Goal: Task Accomplishment & Management: Use online tool/utility

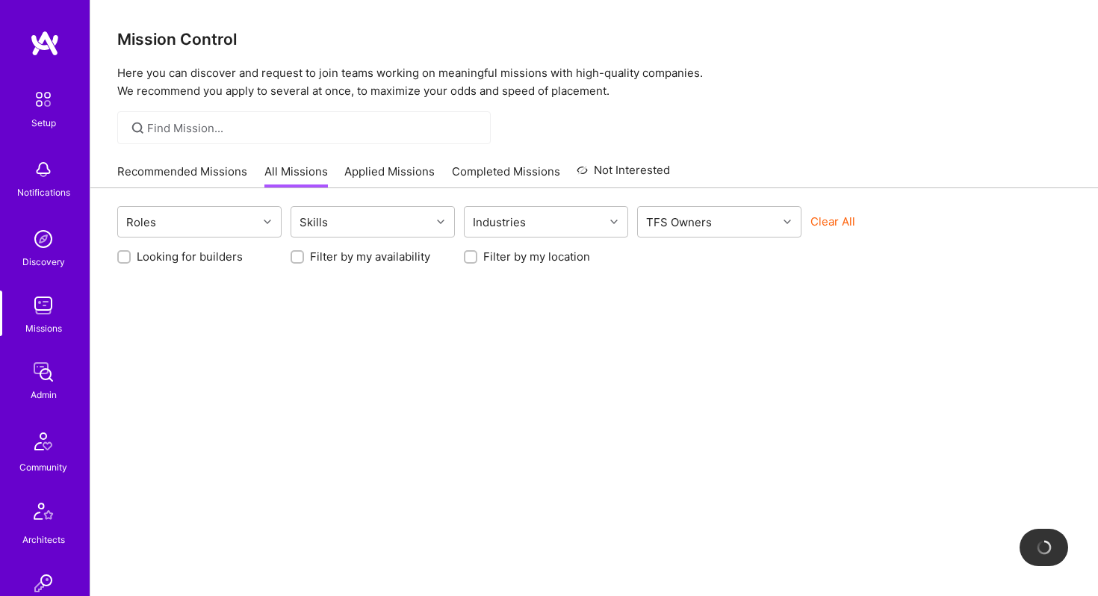
click at [205, 125] on input at bounding box center [313, 128] width 332 height 16
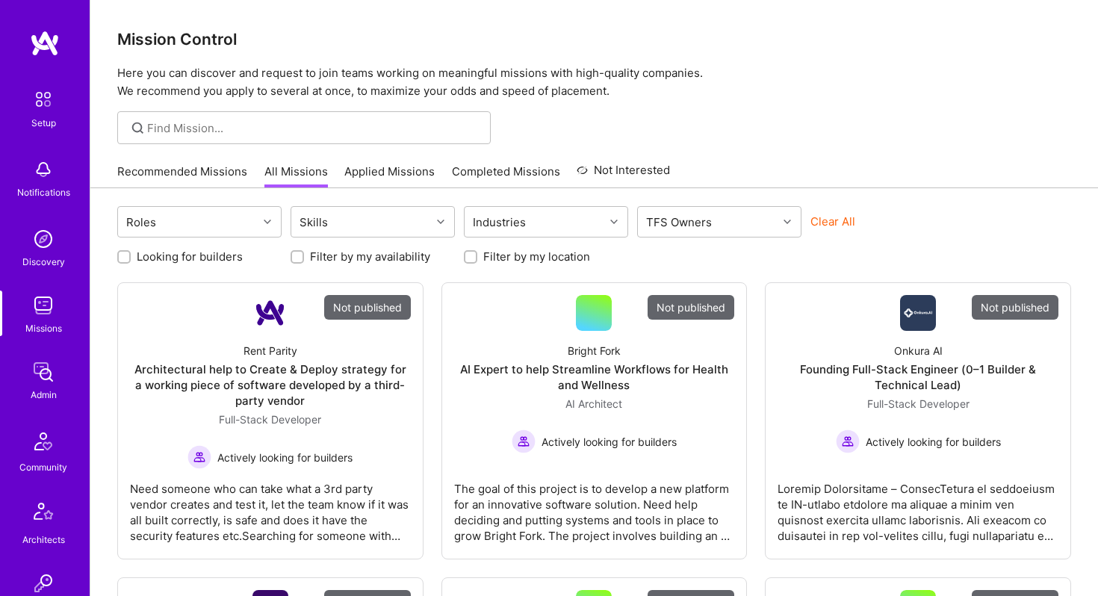
click at [198, 118] on div at bounding box center [303, 127] width 373 height 33
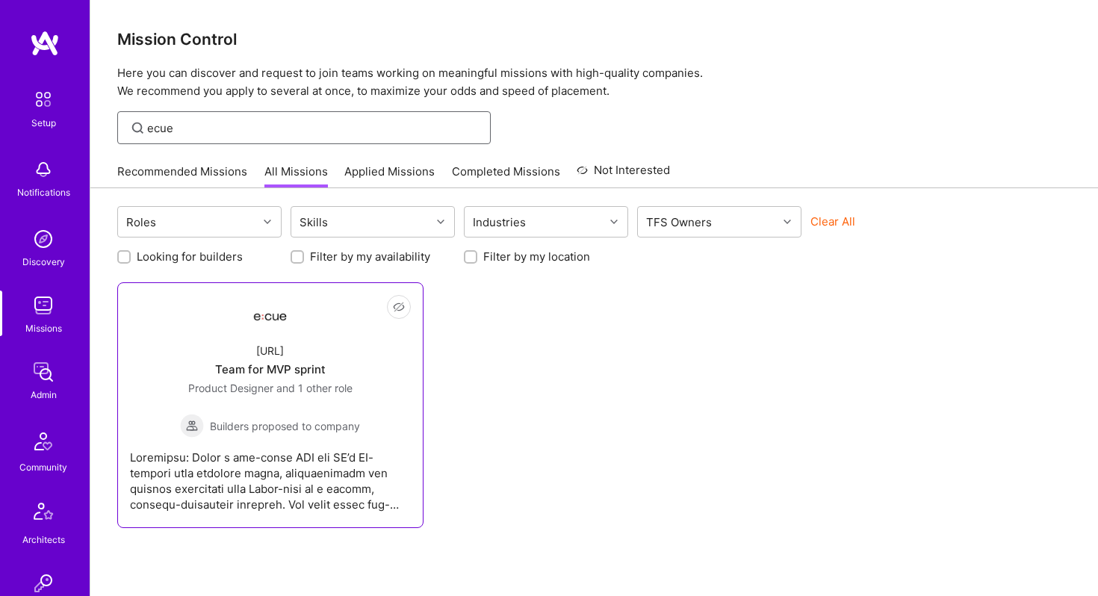
type input "ecue"
click at [265, 328] on div at bounding box center [270, 313] width 36 height 36
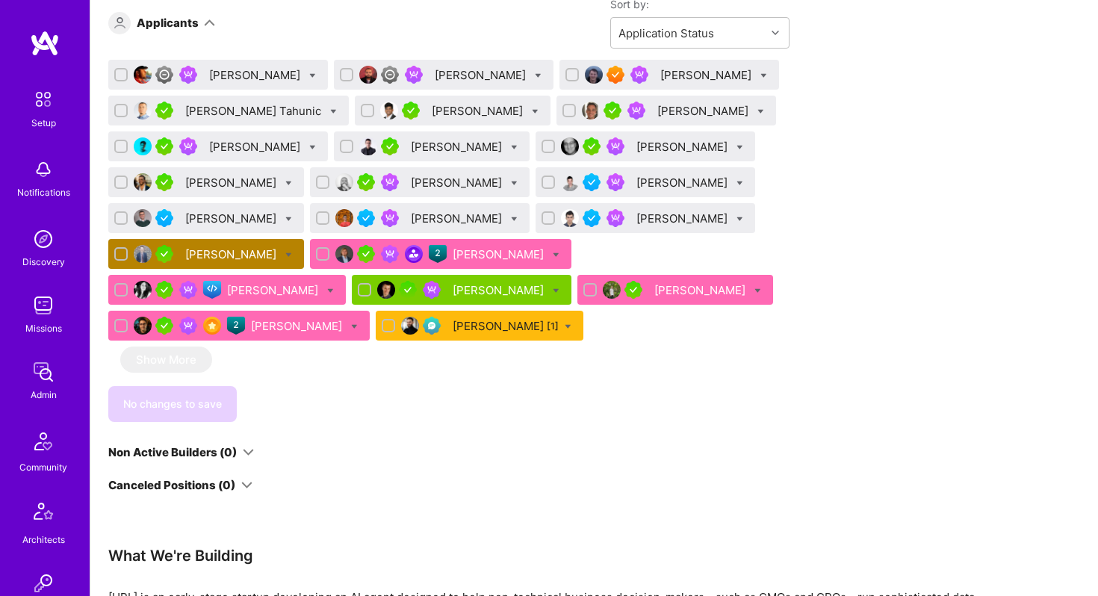
scroll to position [2146, 0]
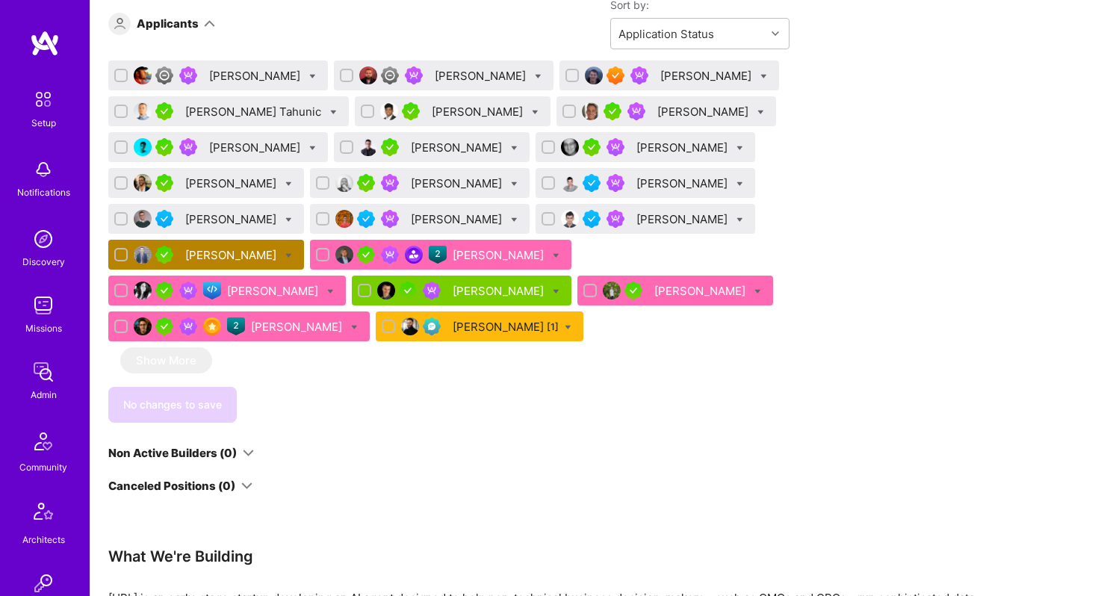
click at [279, 263] on div "Tom Lesperance" at bounding box center [232, 255] width 94 height 16
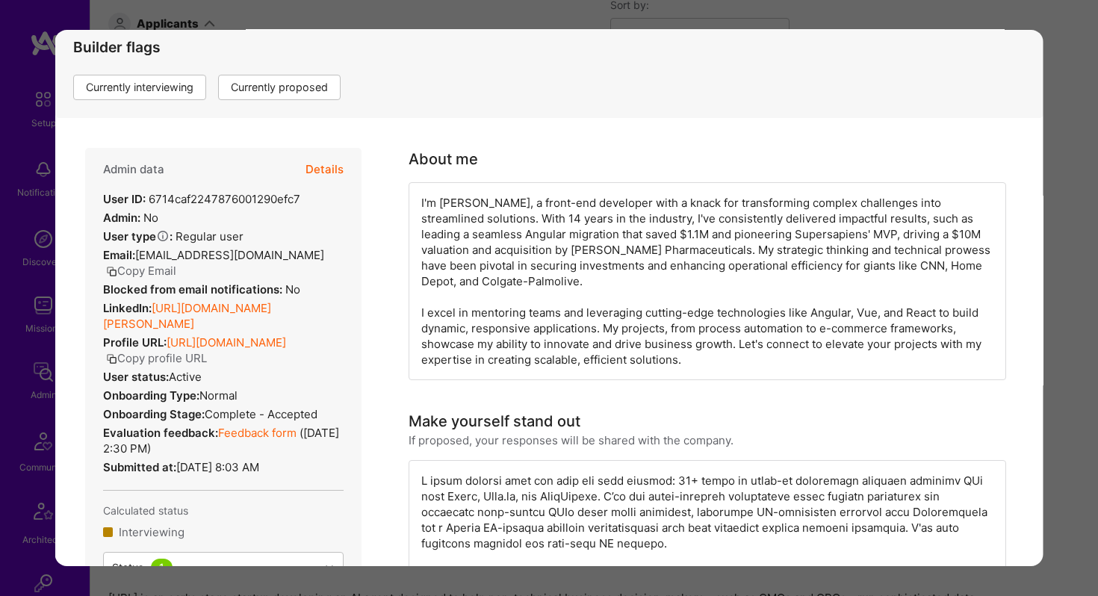
scroll to position [217, 0]
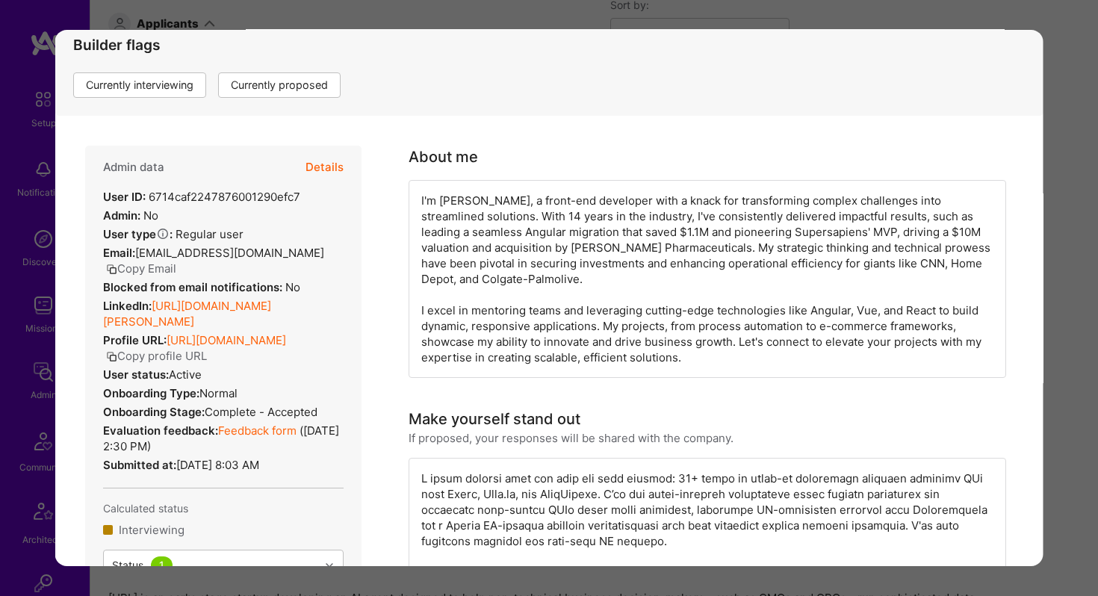
click at [329, 168] on button "Details" at bounding box center [324, 167] width 38 height 43
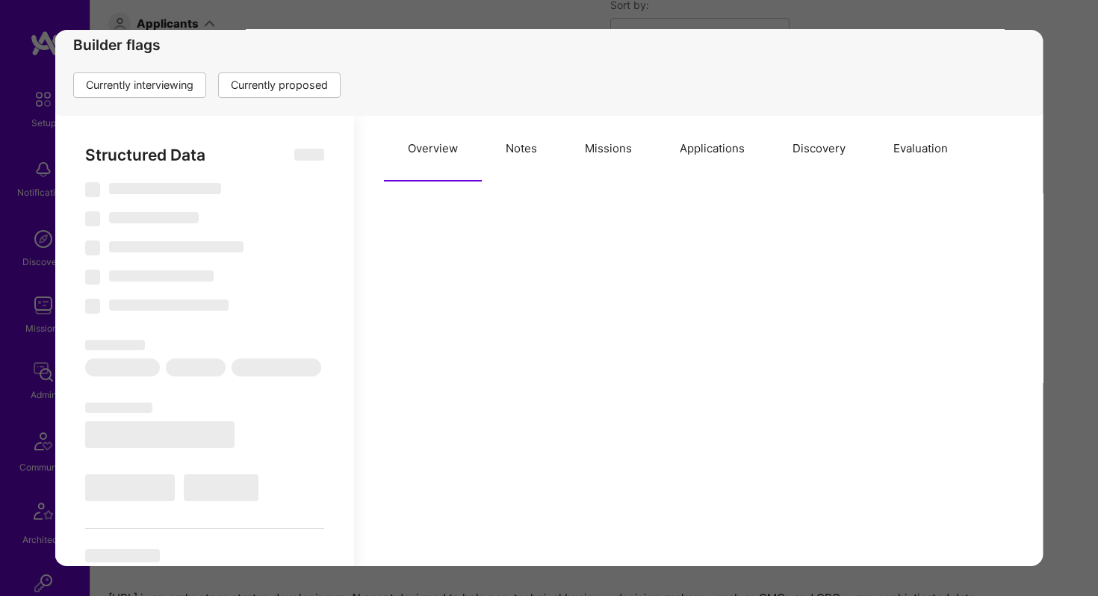
select select "Right Now"
select select "5"
select select "4"
select select "7"
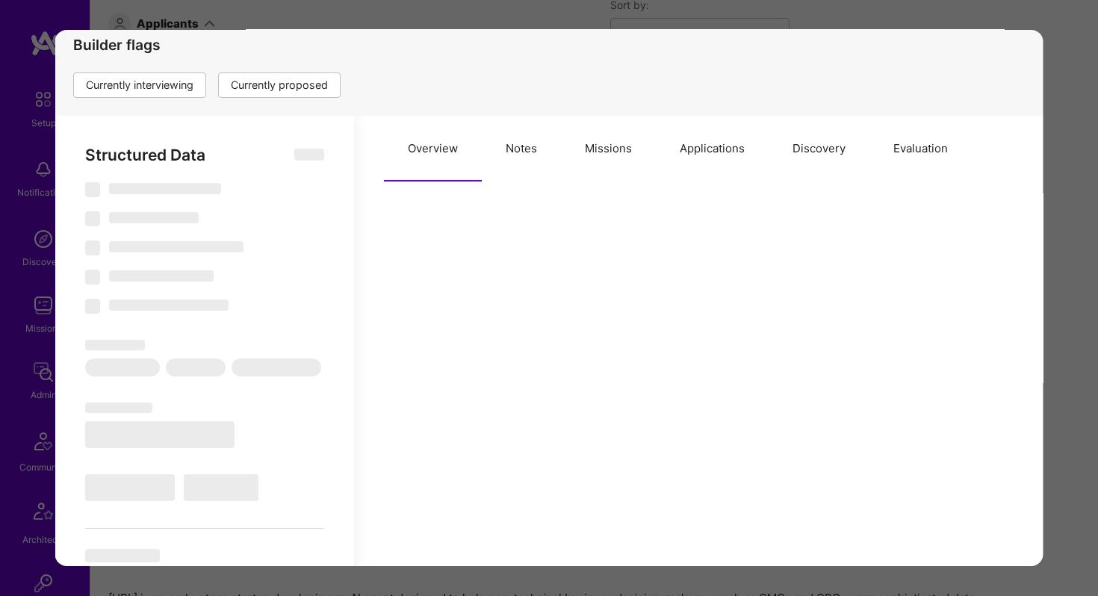
select select "US"
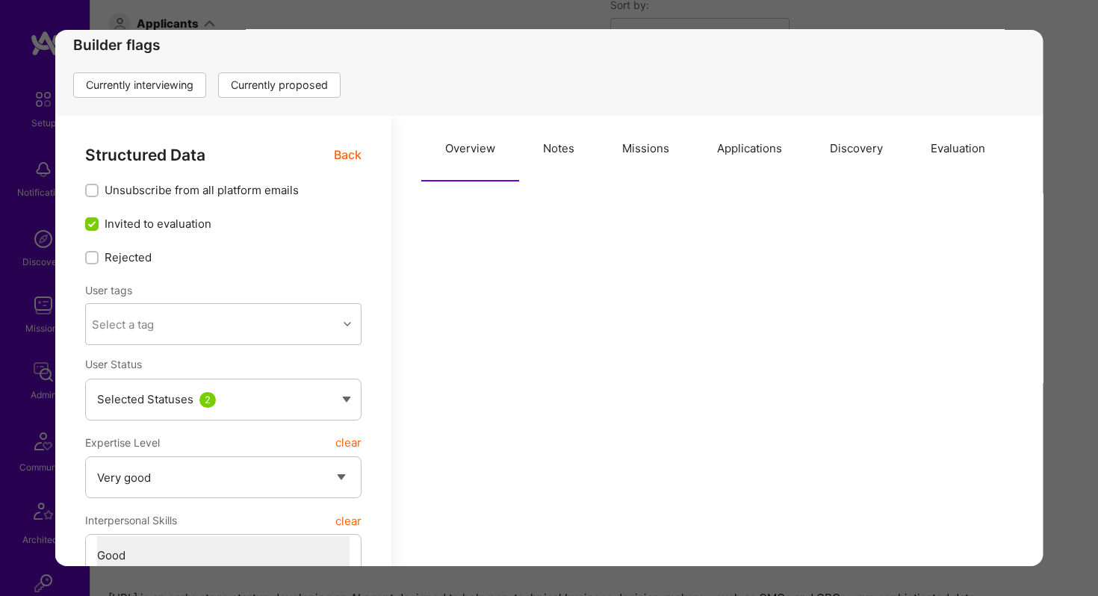
click at [728, 155] on button "Applications" at bounding box center [749, 149] width 113 height 66
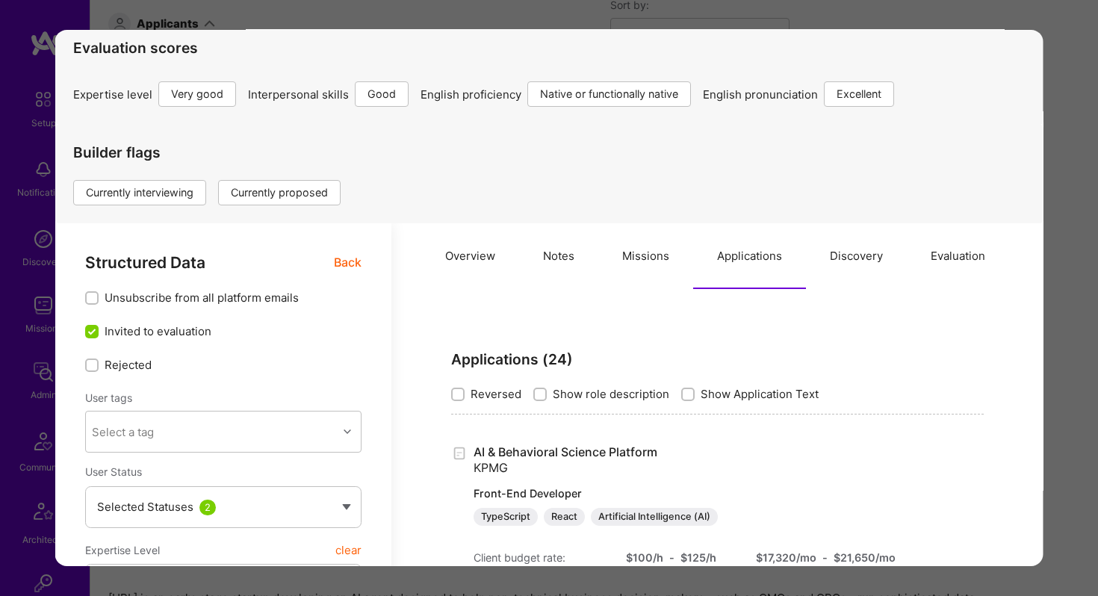
scroll to position [0, 0]
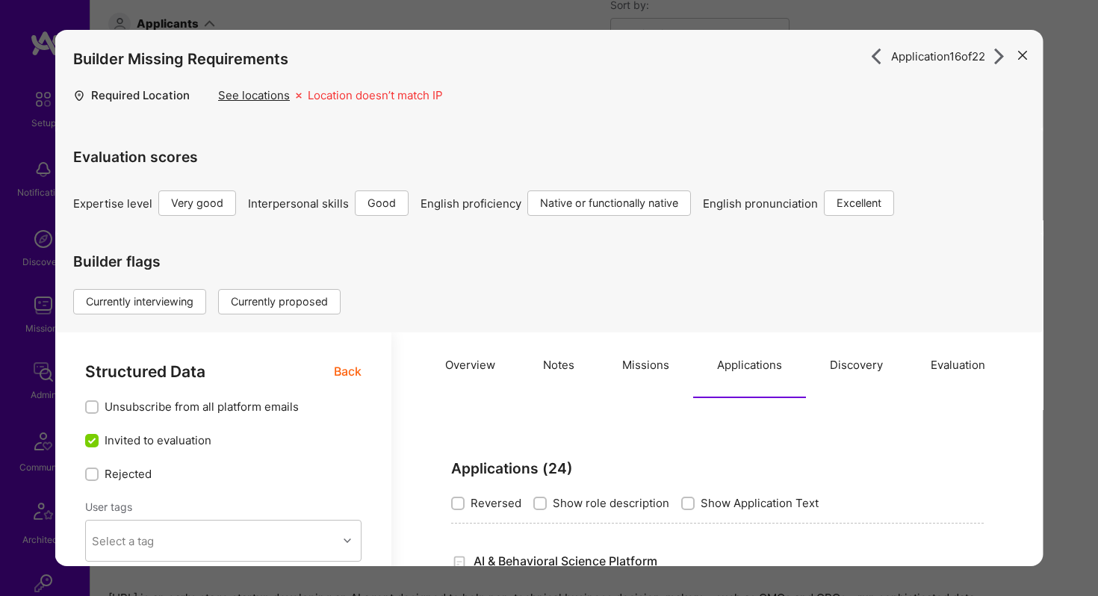
click at [1019, 52] on icon "modal" at bounding box center [1022, 55] width 9 height 9
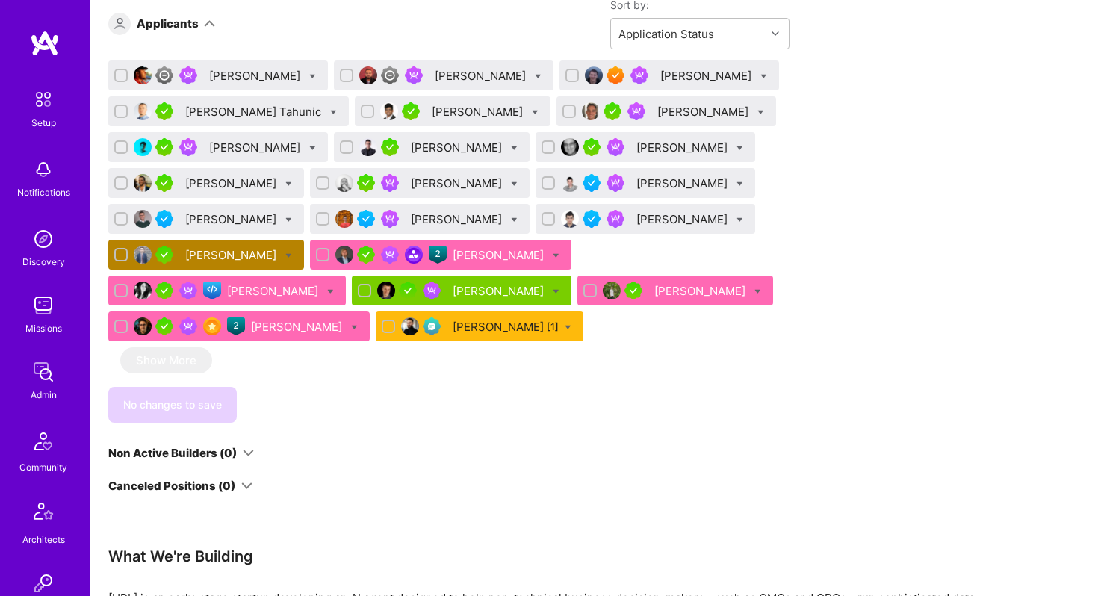
click at [279, 263] on div "Tom Lesperance" at bounding box center [232, 255] width 94 height 16
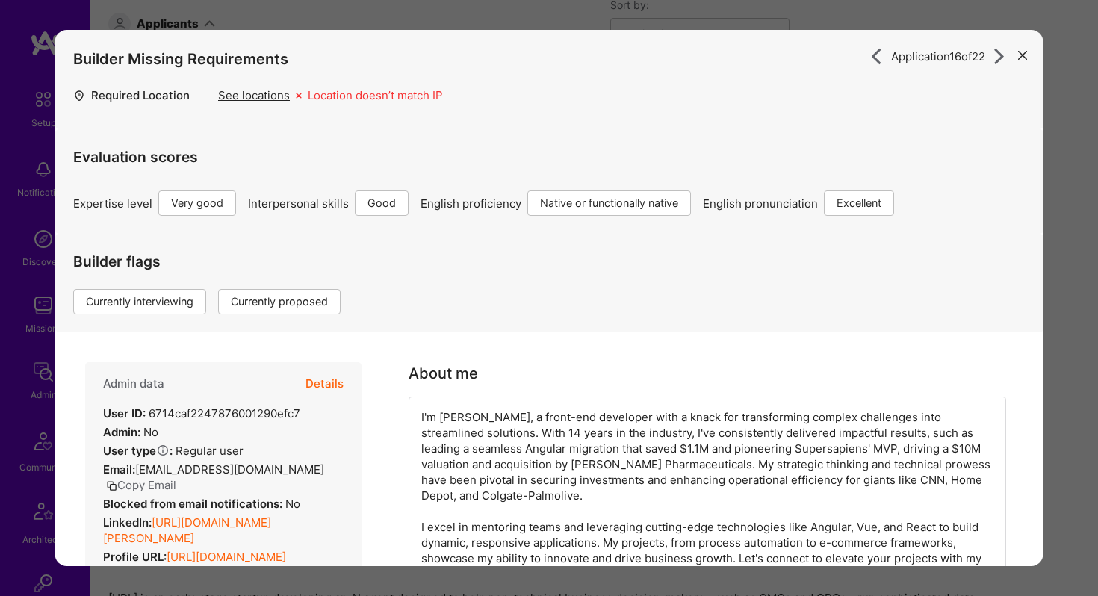
scroll to position [16, 0]
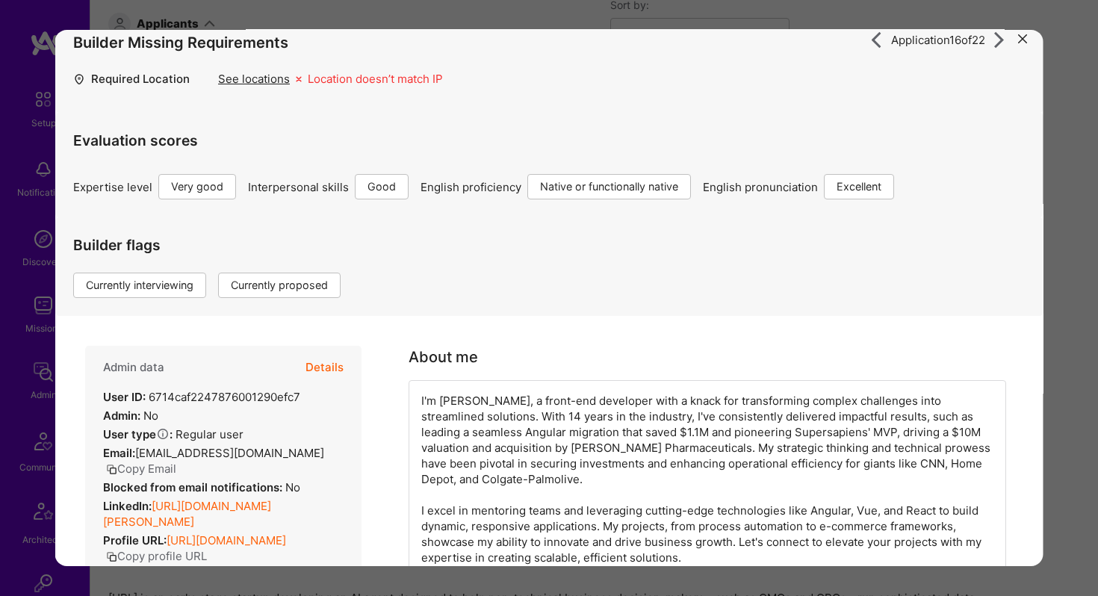
click at [271, 507] on link "https://linkedin.com/in/thomas-lesperance" at bounding box center [187, 514] width 168 height 30
click at [1019, 40] on icon "modal" at bounding box center [1022, 38] width 9 height 9
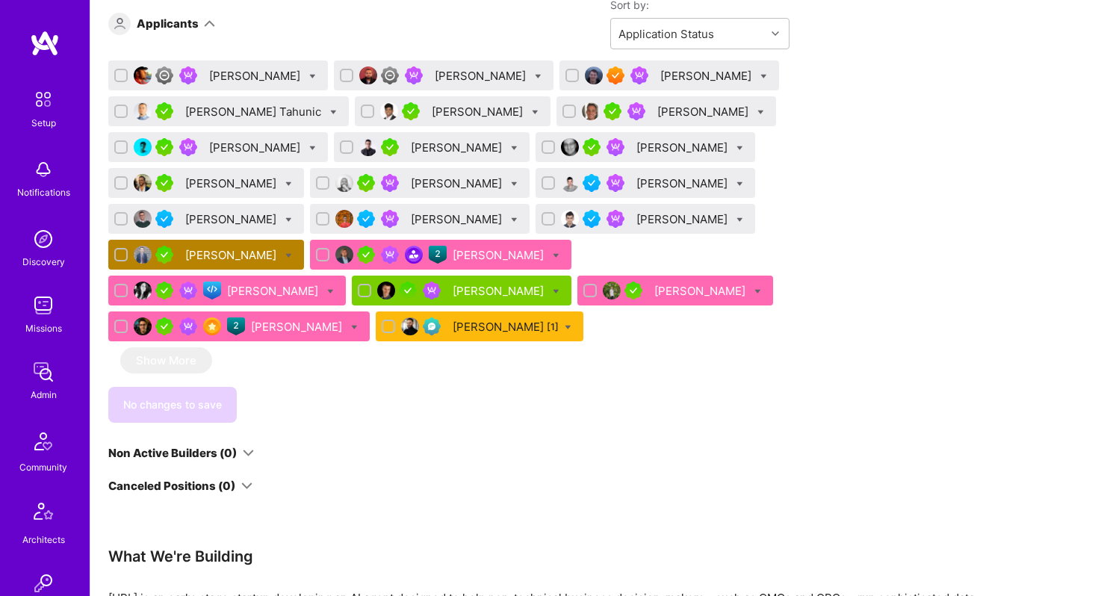
click at [279, 263] on div "Tom Lesperance" at bounding box center [232, 255] width 94 height 16
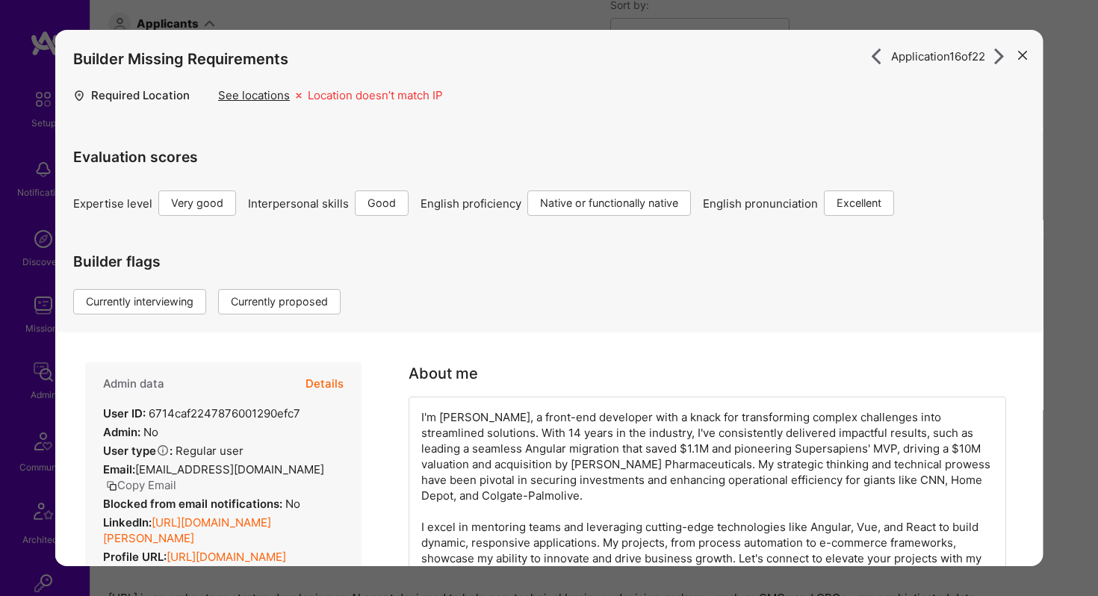
click at [332, 382] on button "Details" at bounding box center [324, 383] width 38 height 43
type textarea "x"
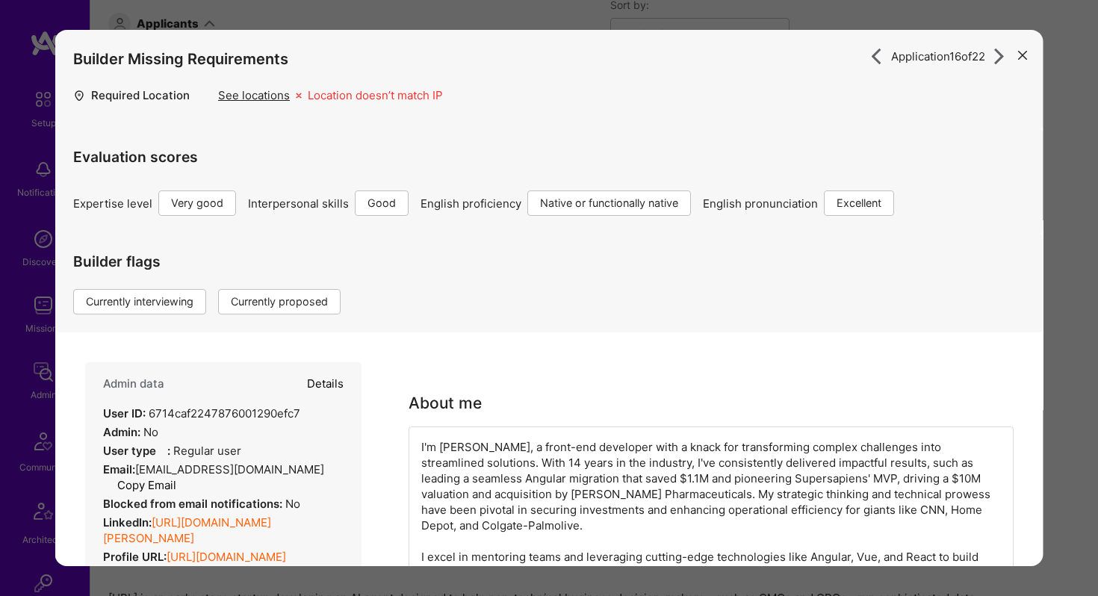
select select "5"
select select "4"
select select "7"
select select "US"
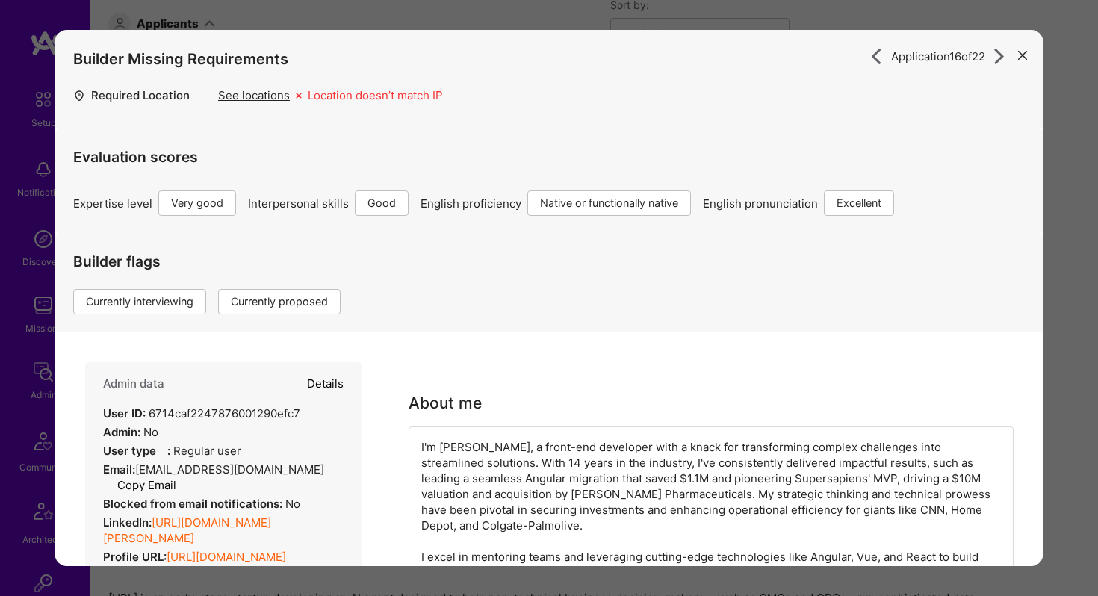
select select "Right Now"
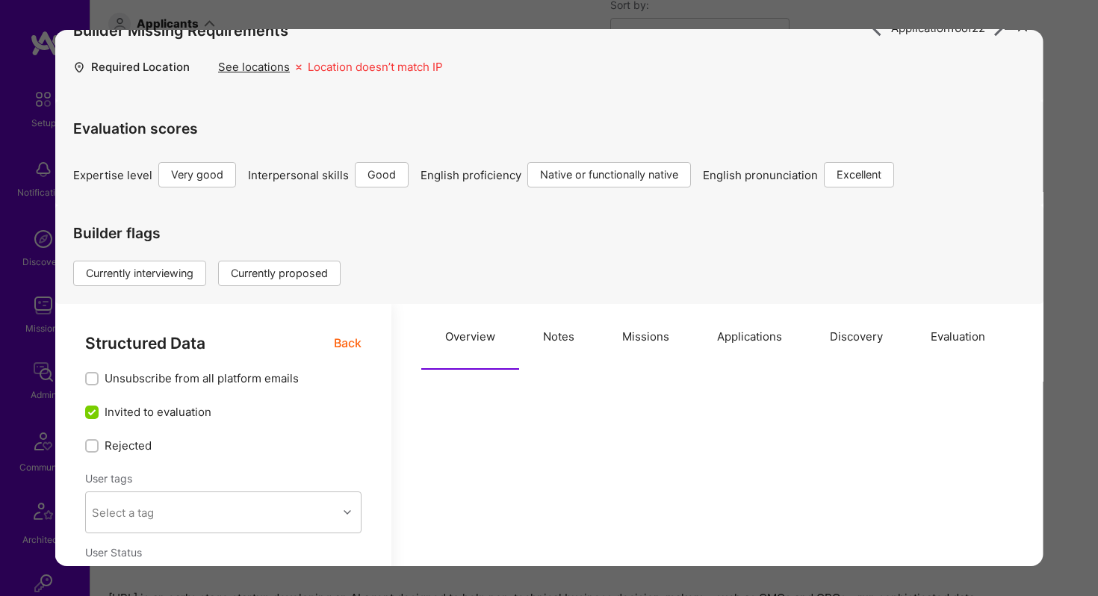
scroll to position [32, 0]
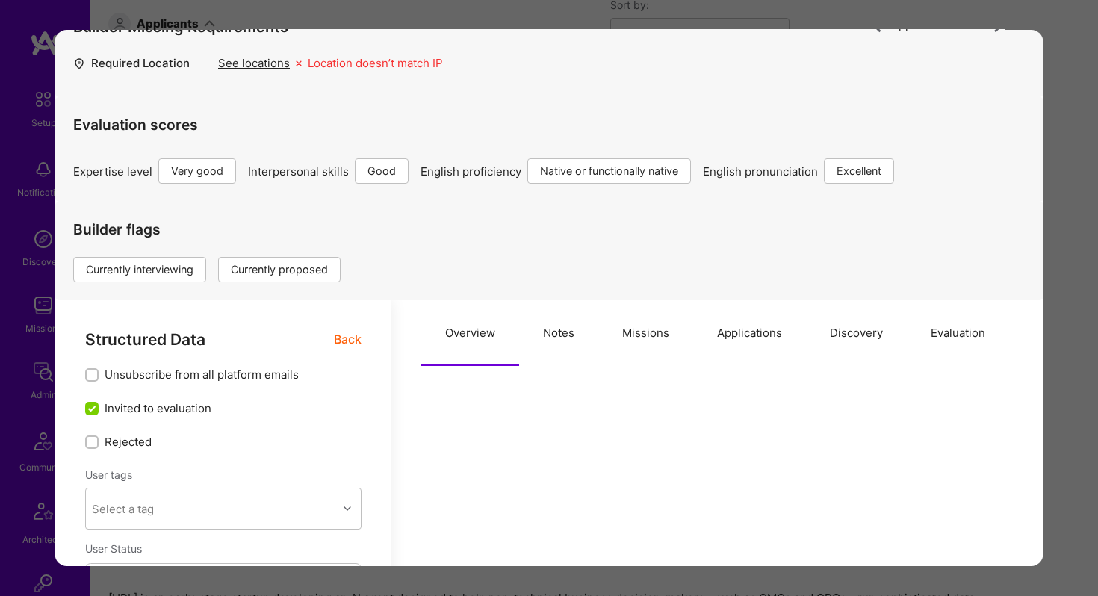
click at [694, 13] on div "Application 16 of 22 Builder Missing Requirements Required Location See locatio…" at bounding box center [549, 298] width 1098 height 596
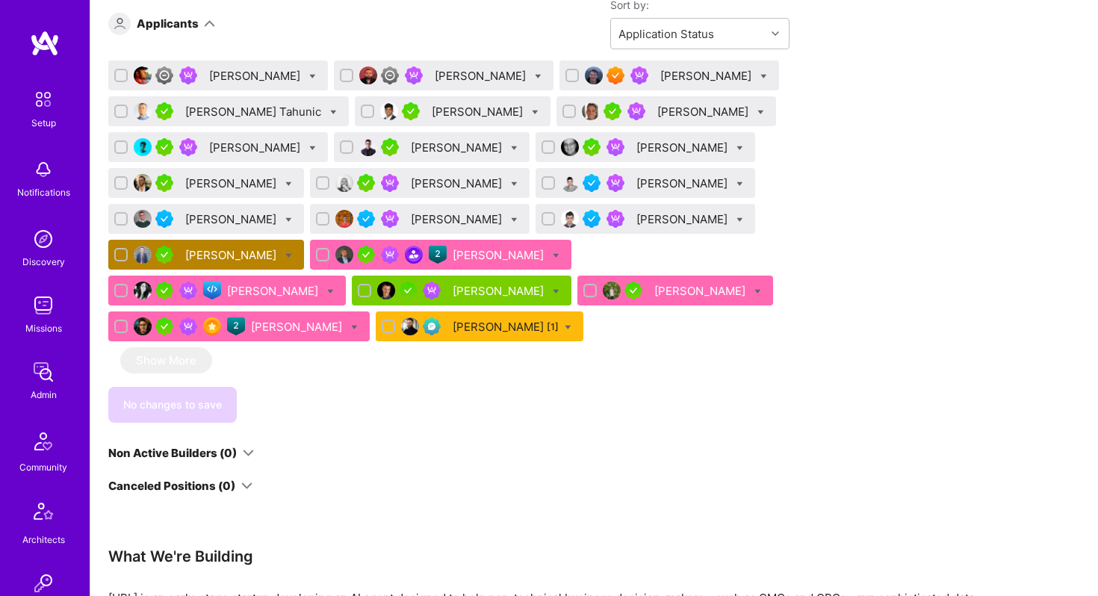
click at [279, 263] on div "Tom Lesperance" at bounding box center [232, 255] width 94 height 16
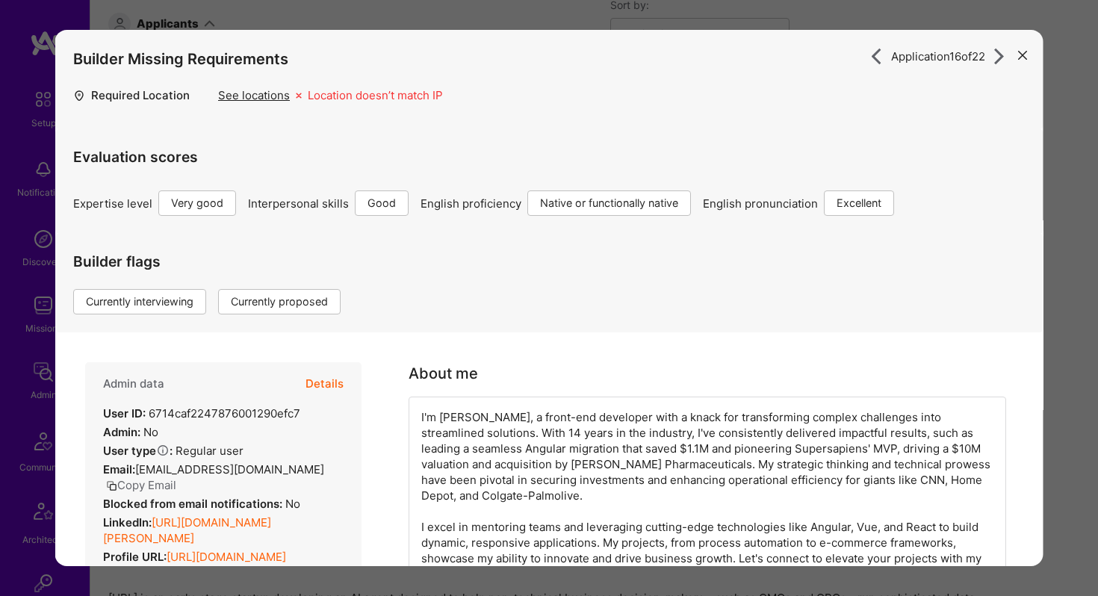
click at [326, 379] on button "Details" at bounding box center [324, 383] width 38 height 43
type textarea "x"
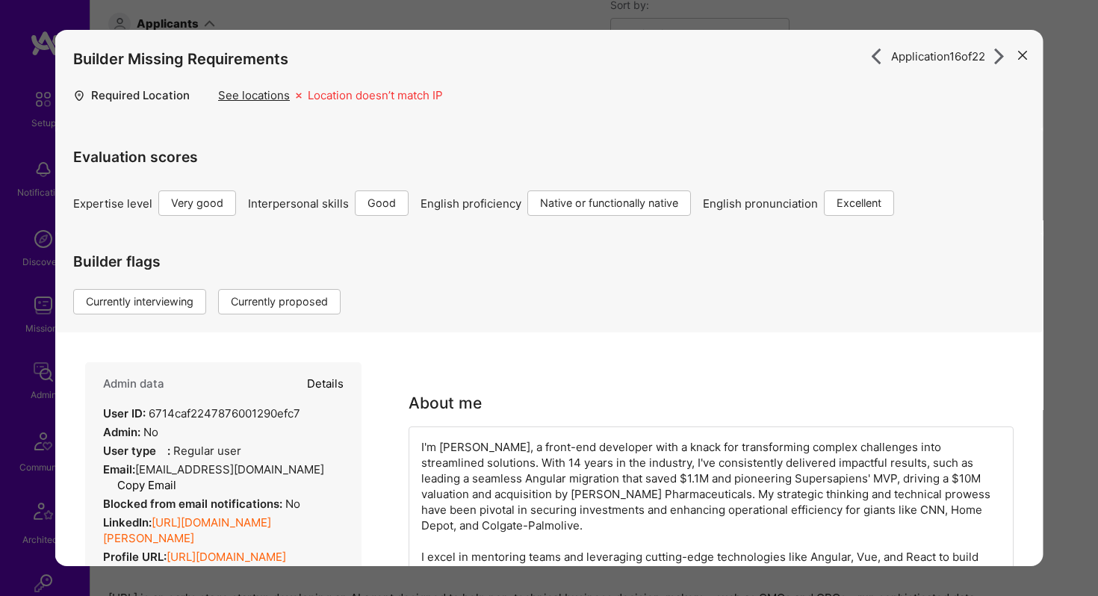
select select "5"
select select "4"
select select "7"
select select "US"
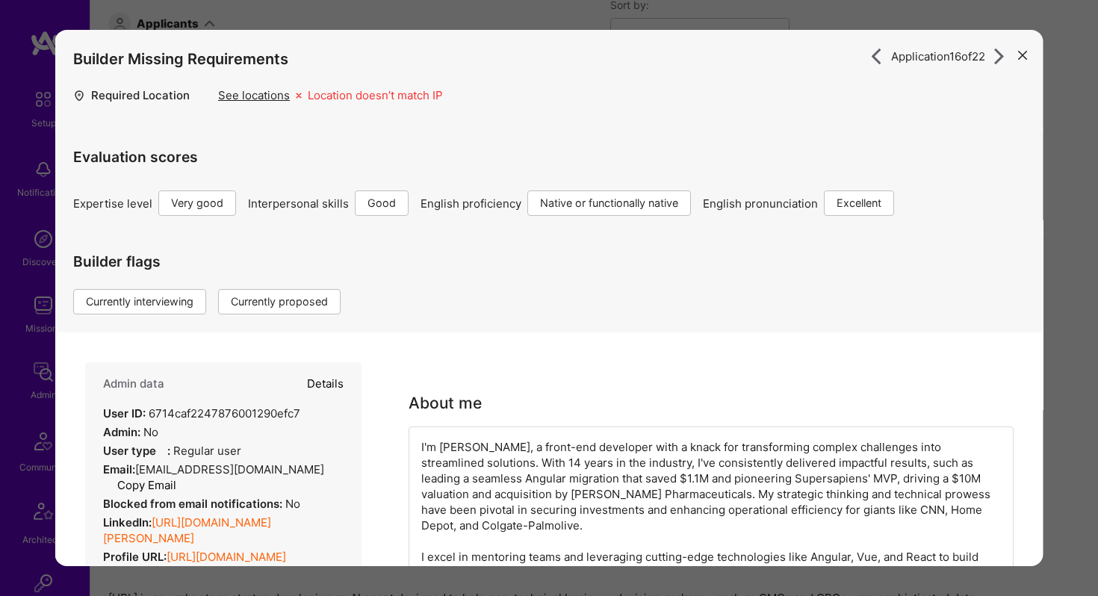
select select "Right Now"
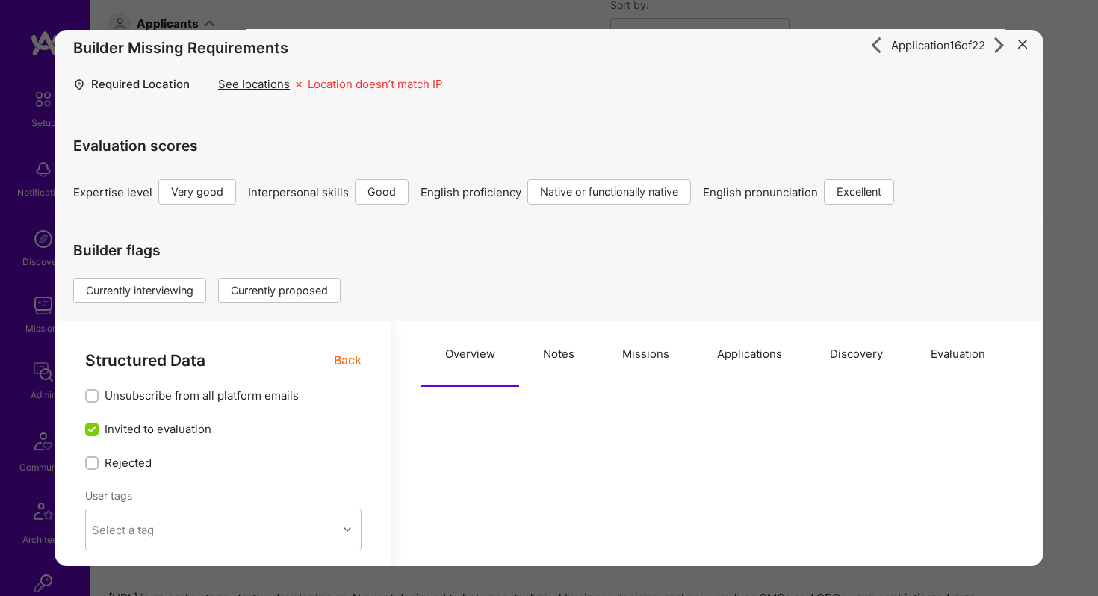
scroll to position [261, 0]
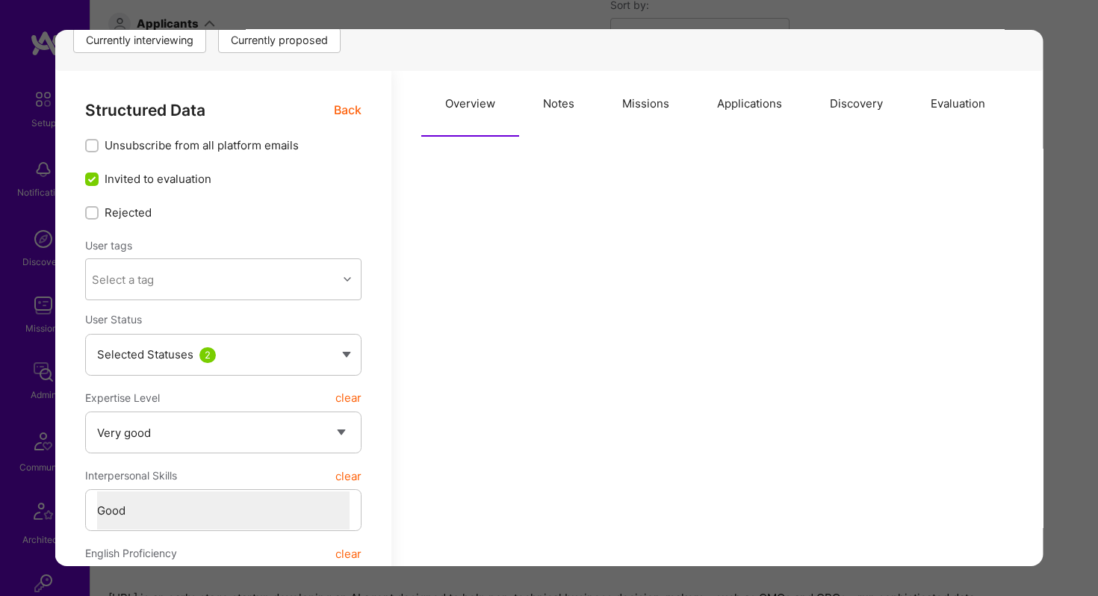
click at [729, 107] on button "Applications" at bounding box center [749, 104] width 113 height 66
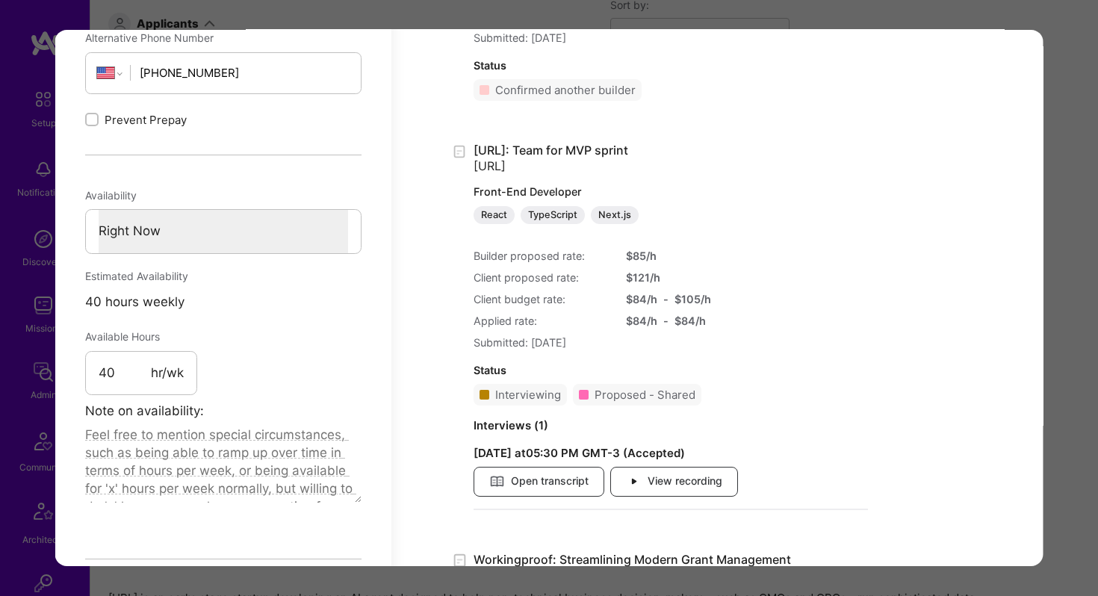
scroll to position [945, 0]
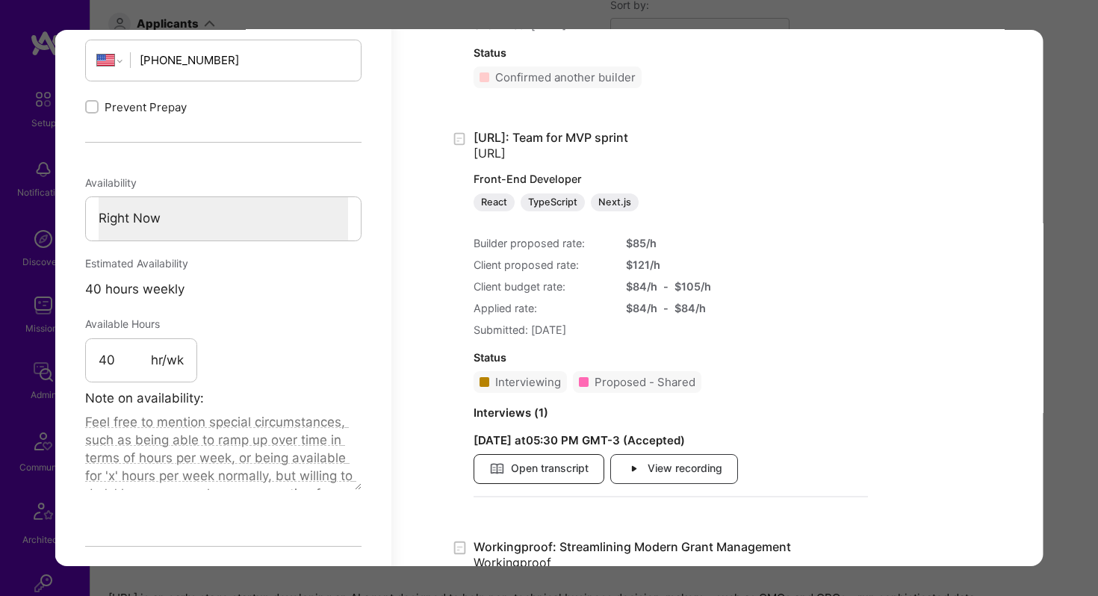
click at [564, 470] on span "Open transcript" at bounding box center [538, 469] width 99 height 16
click at [678, 463] on span "View recording" at bounding box center [674, 469] width 96 height 16
click at [556, 472] on span "Open transcript" at bounding box center [538, 469] width 99 height 16
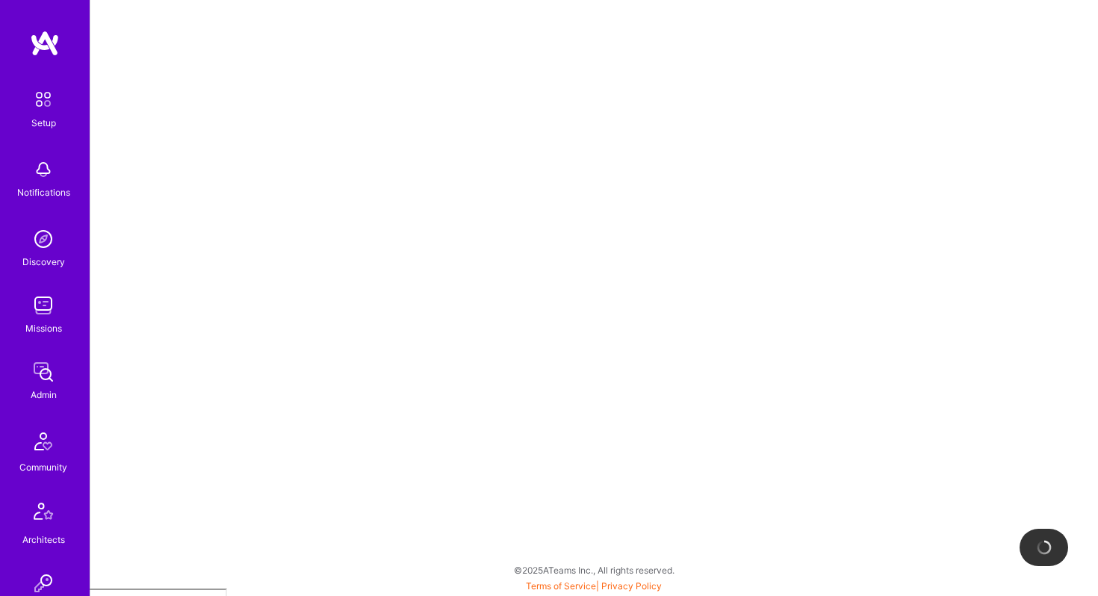
click at [44, 311] on img at bounding box center [43, 305] width 30 height 30
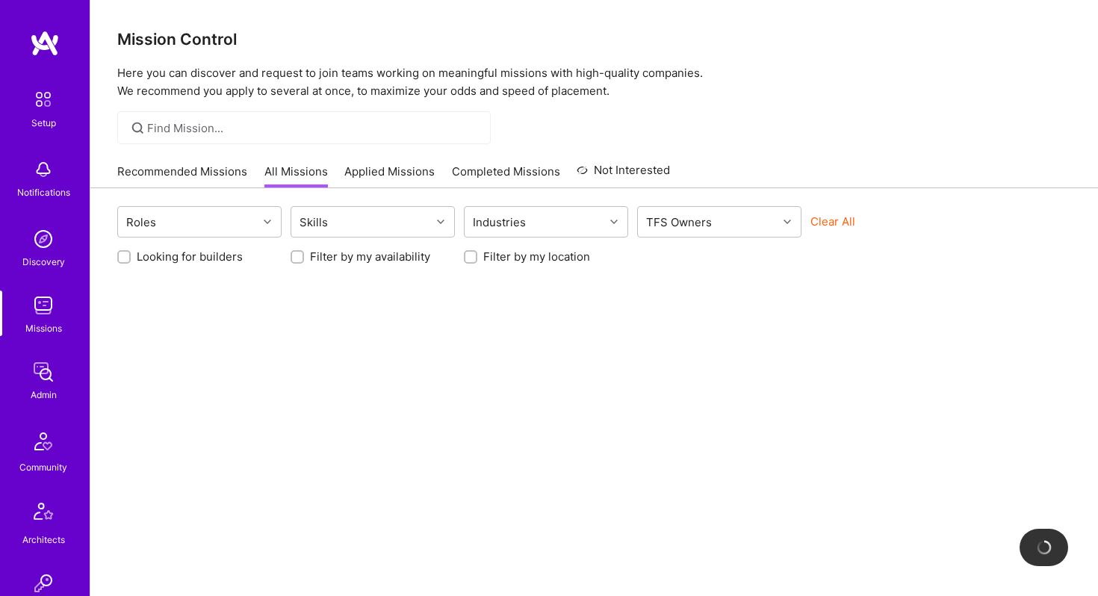
click at [255, 112] on div at bounding box center [303, 127] width 373 height 33
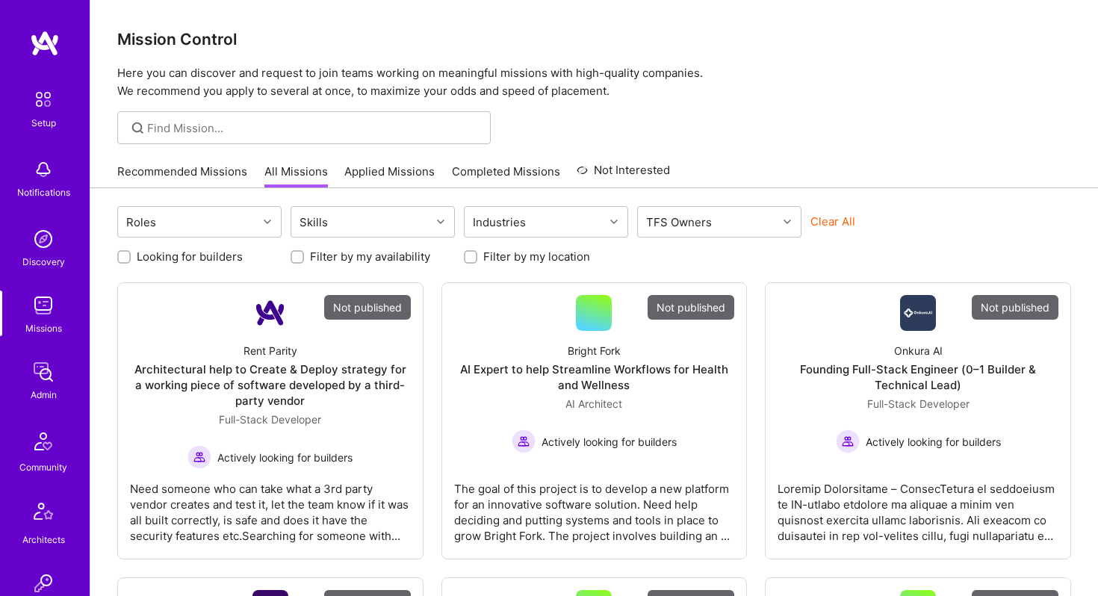
click at [211, 118] on div at bounding box center [303, 127] width 373 height 33
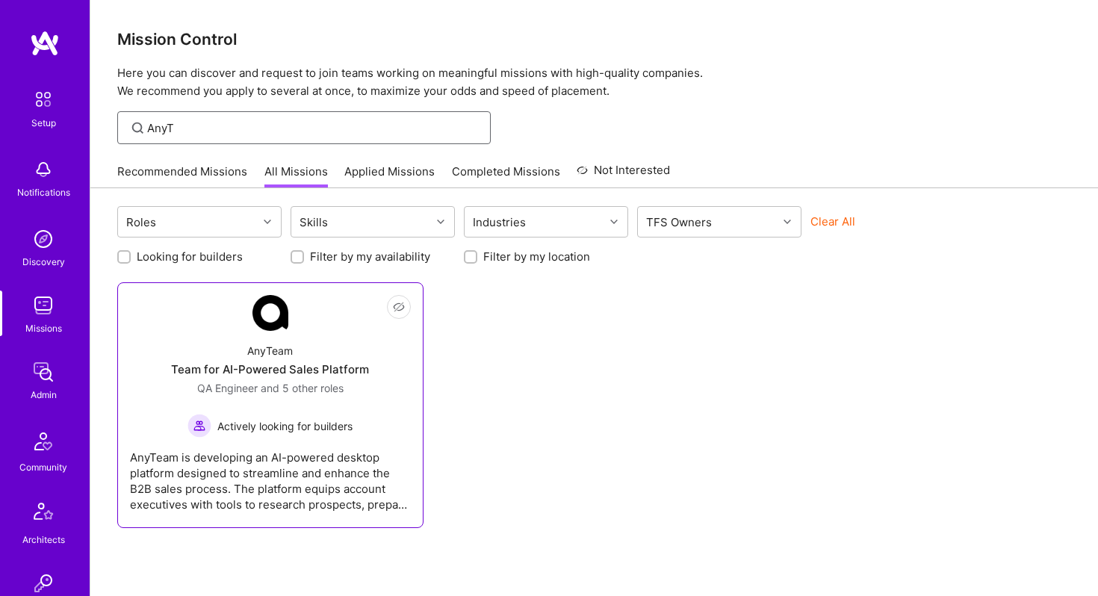
type input "AnyT"
click at [236, 378] on div "AnyTeam Team for AI-Powered Sales Platform QA Engineer and 5 other roles Active…" at bounding box center [270, 384] width 281 height 107
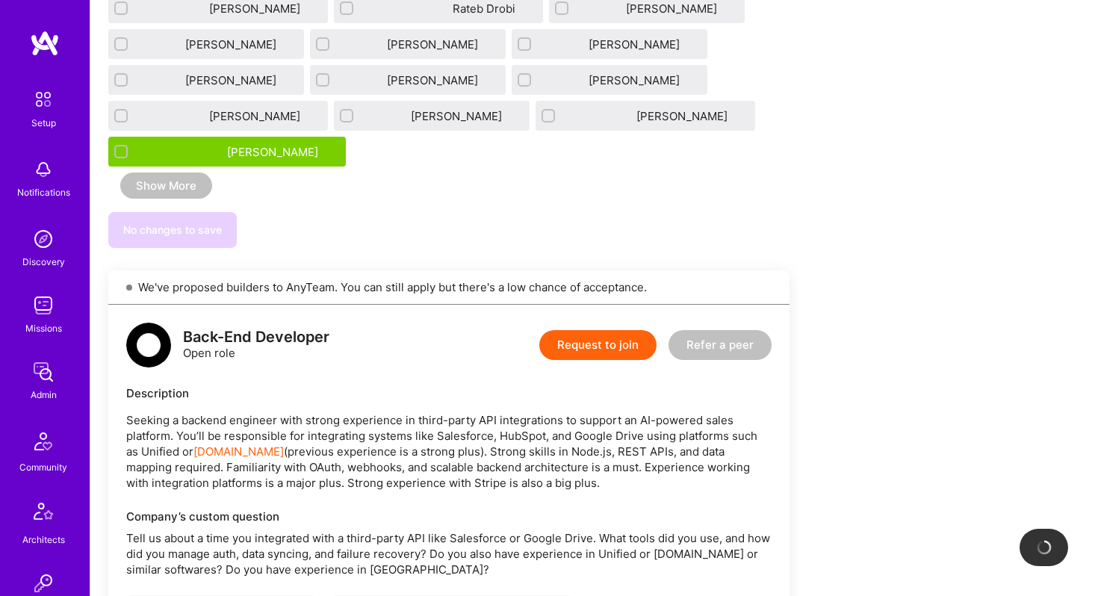
scroll to position [3838, 0]
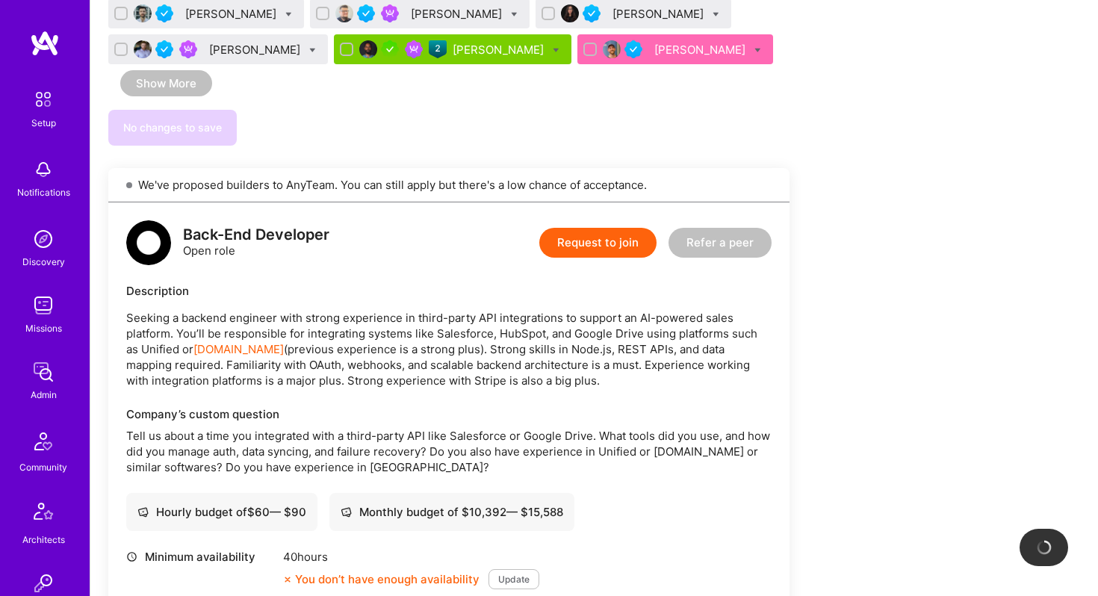
click at [479, 220] on div "Back-End Developer Open role Request to join Refer a peer" at bounding box center [448, 242] width 645 height 45
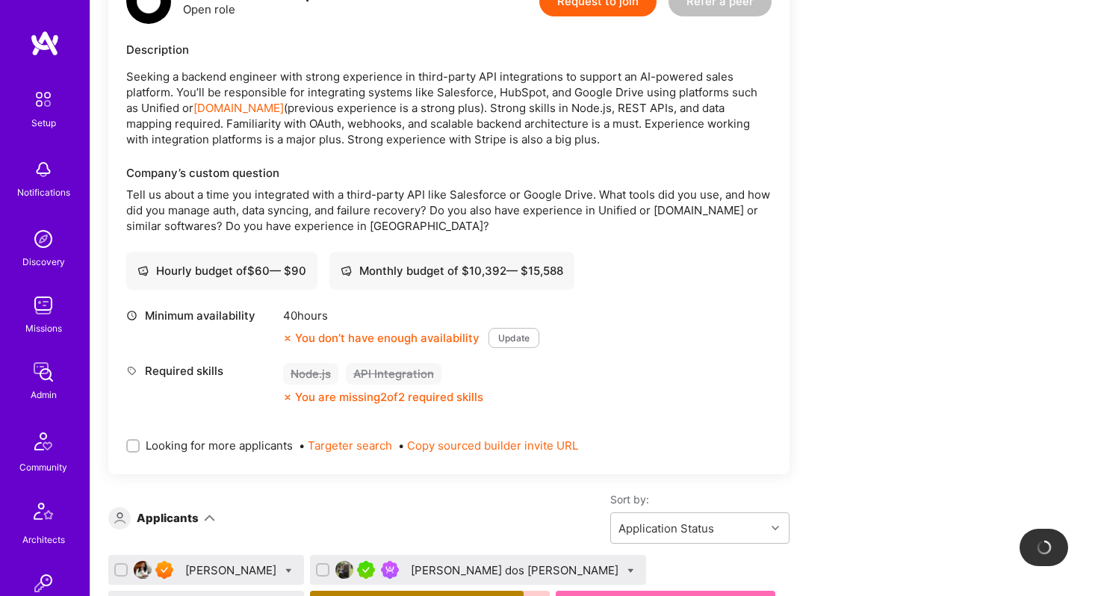
scroll to position [4545, 0]
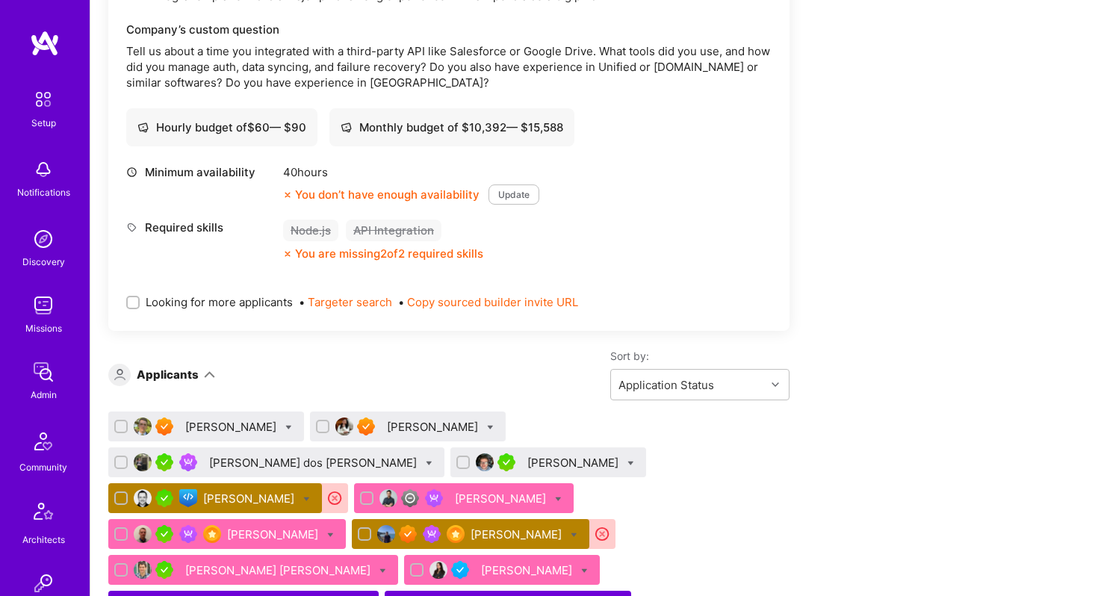
click at [481, 526] on div "[PERSON_NAME]" at bounding box center [517, 534] width 94 height 16
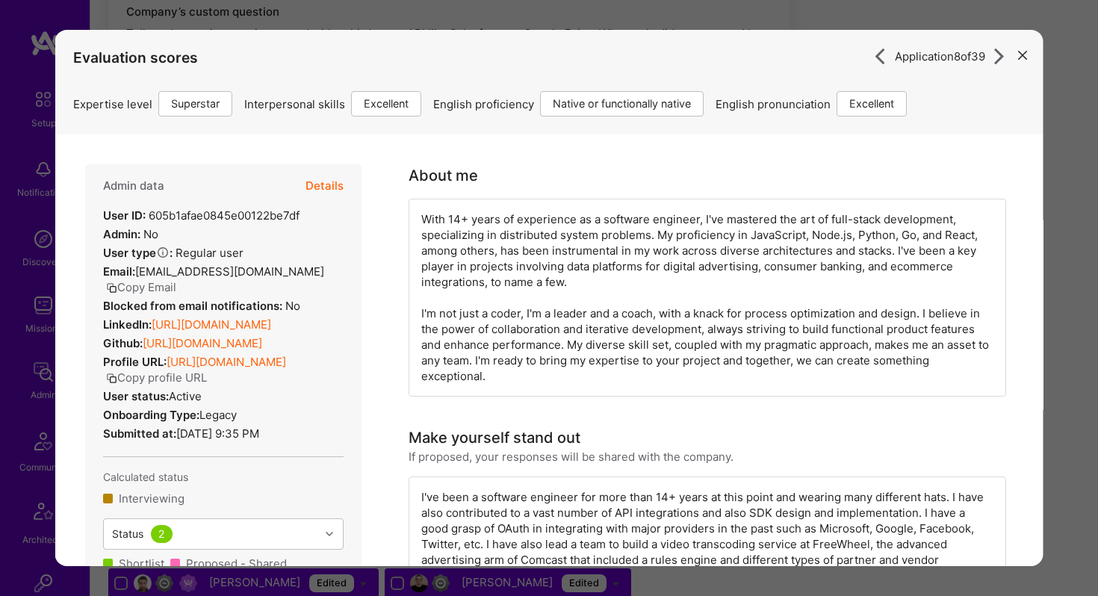
scroll to position [4528, 0]
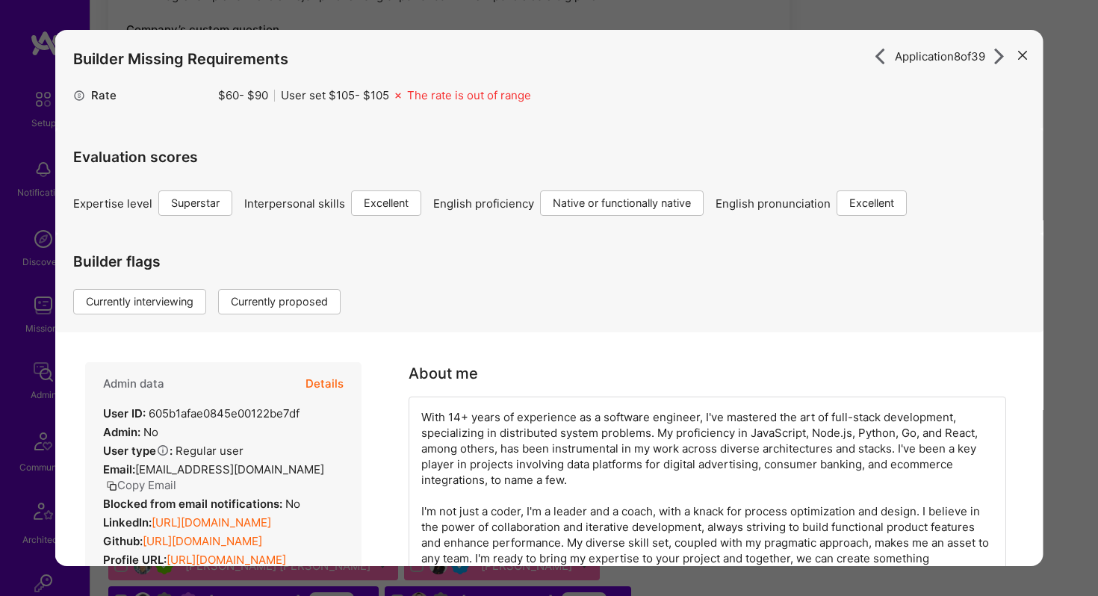
click at [332, 378] on button "Details" at bounding box center [324, 383] width 38 height 43
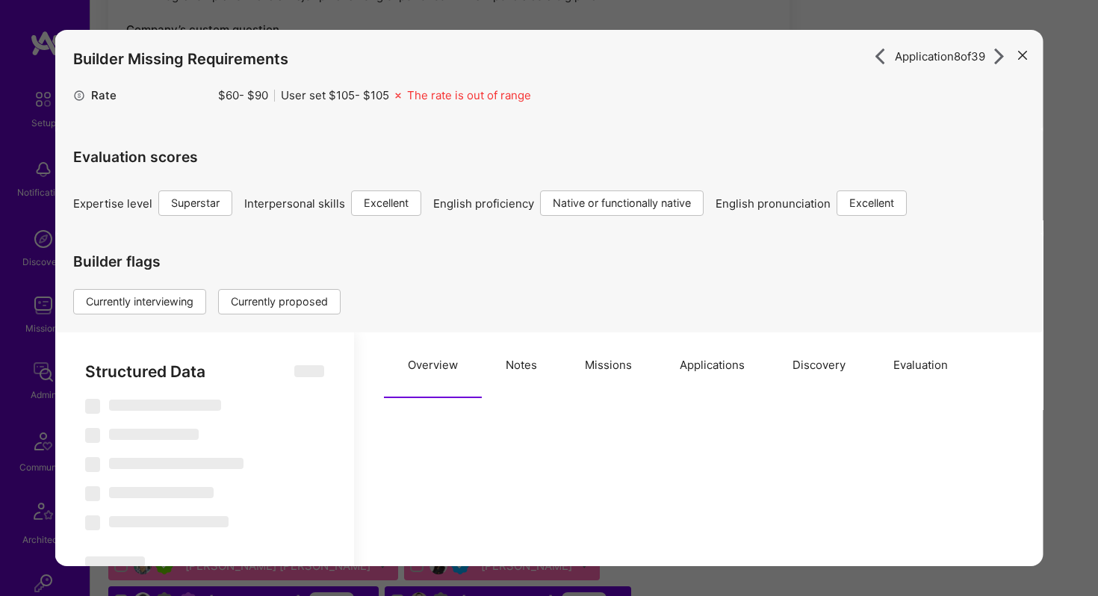
click at [814, 363] on button "Discovery" at bounding box center [818, 365] width 101 height 66
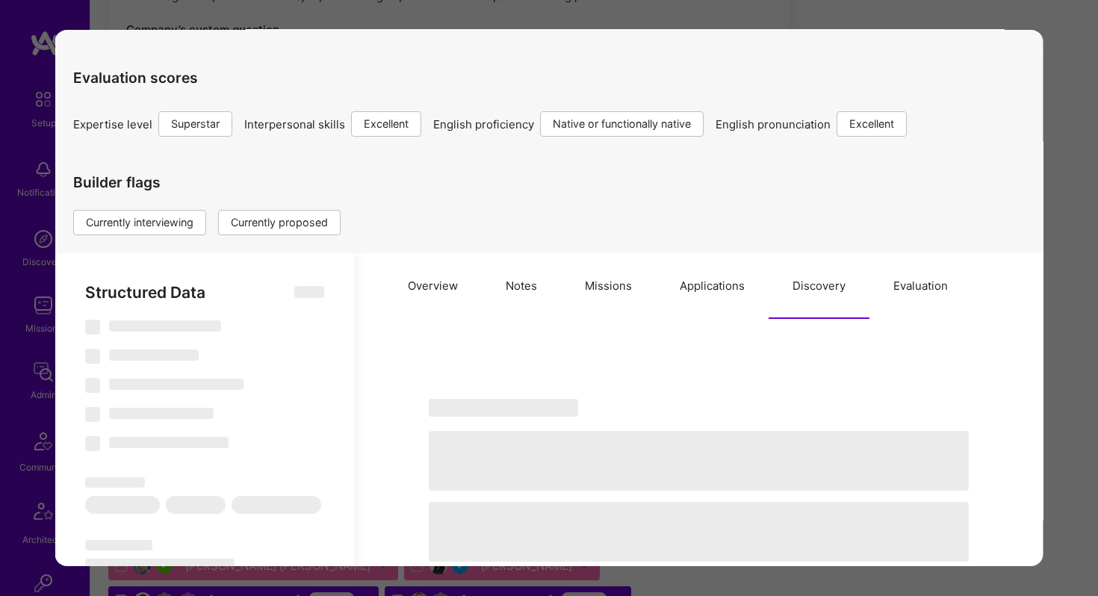
scroll to position [92, 0]
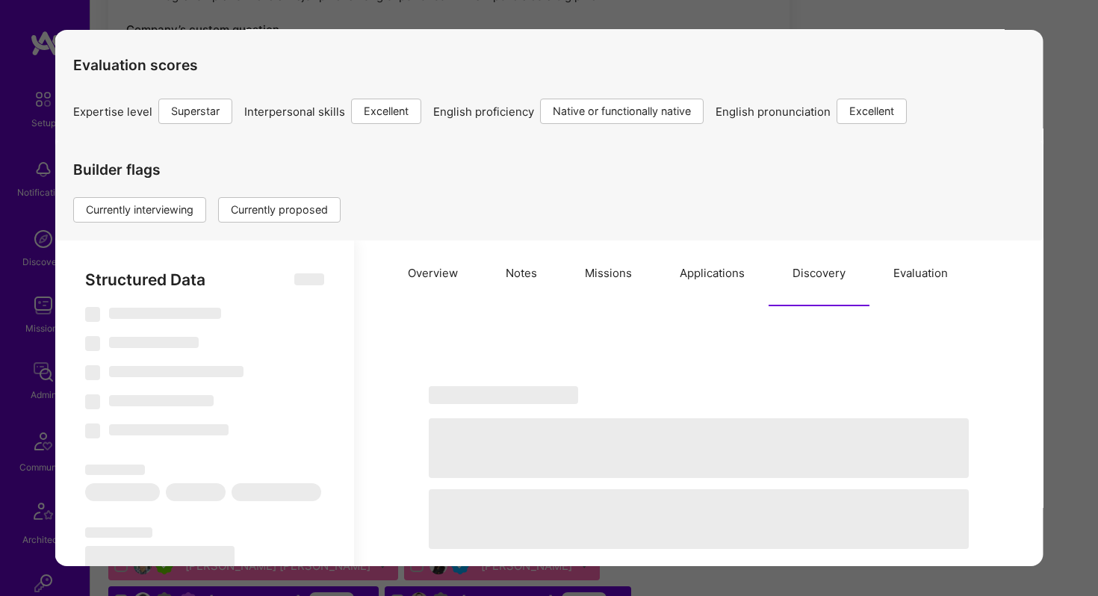
click at [428, 274] on button "Overview" at bounding box center [433, 273] width 98 height 66
select select "Right Now"
select select "7"
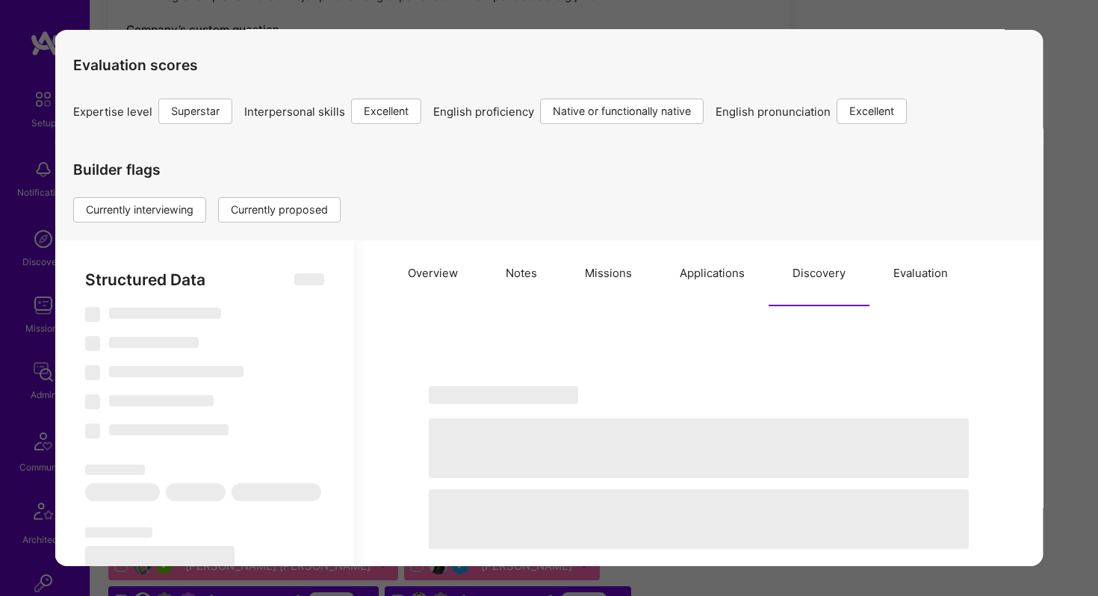
select select "7"
select select "US"
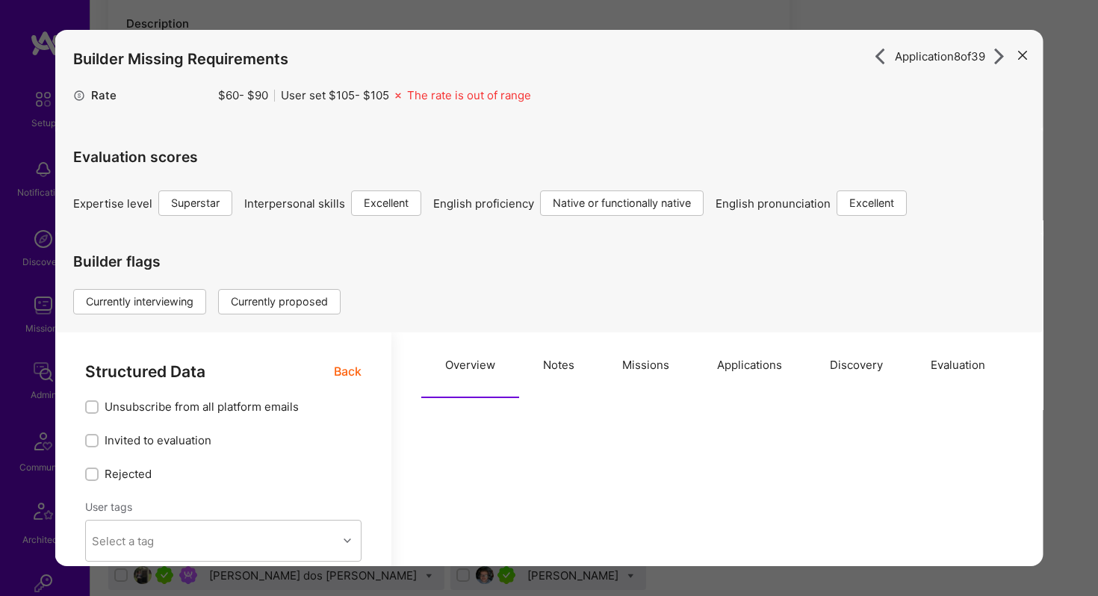
scroll to position [4395, 0]
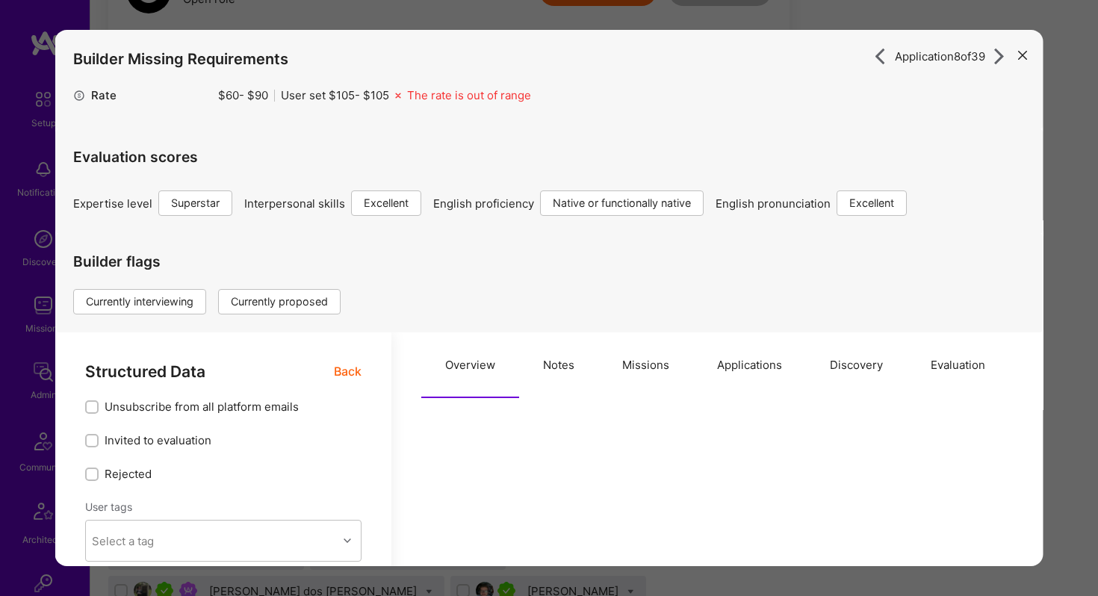
click at [742, 366] on button "Applications" at bounding box center [749, 365] width 113 height 66
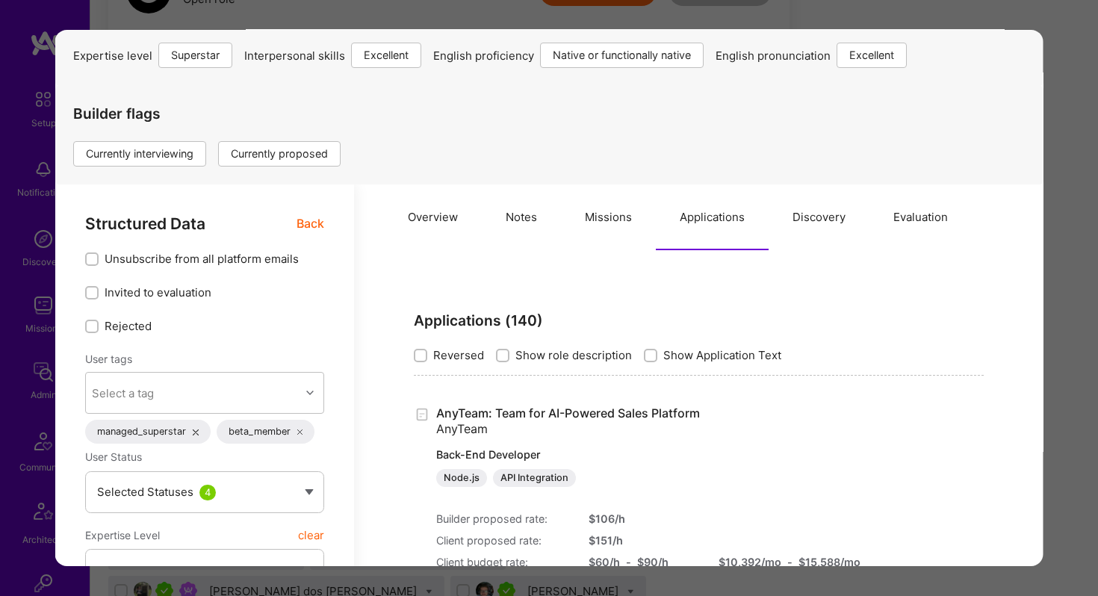
scroll to position [0, 0]
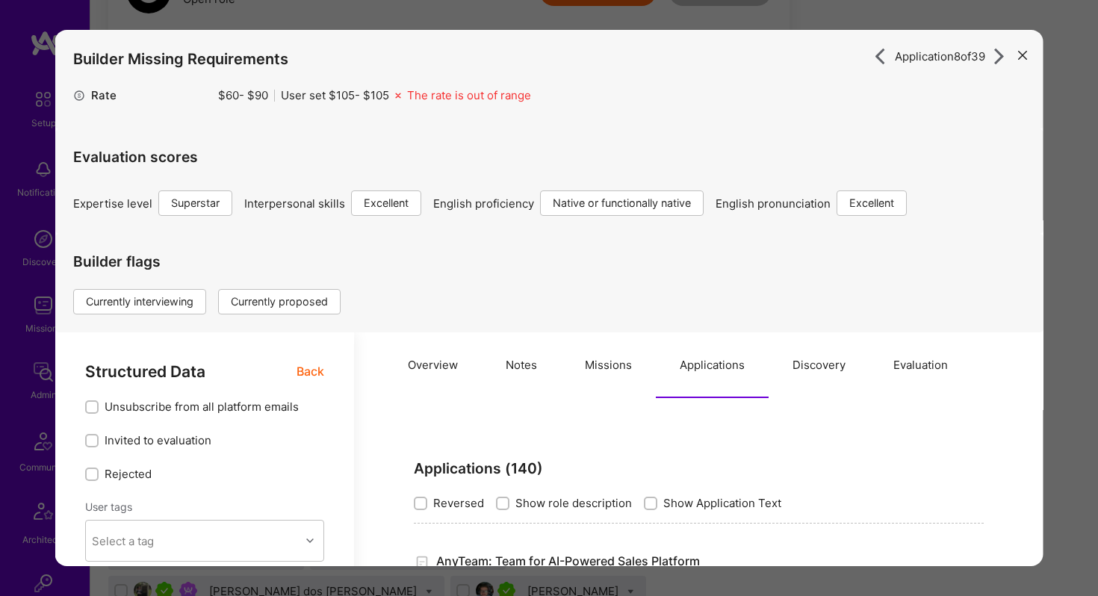
click at [1021, 54] on icon "modal" at bounding box center [1022, 55] width 9 height 9
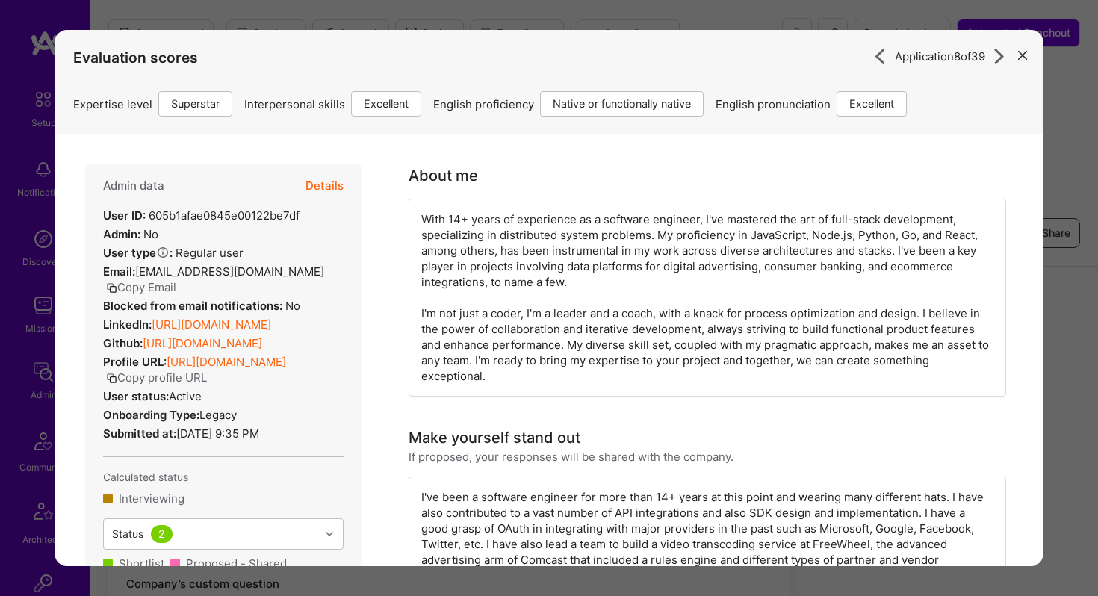
scroll to position [4395, 0]
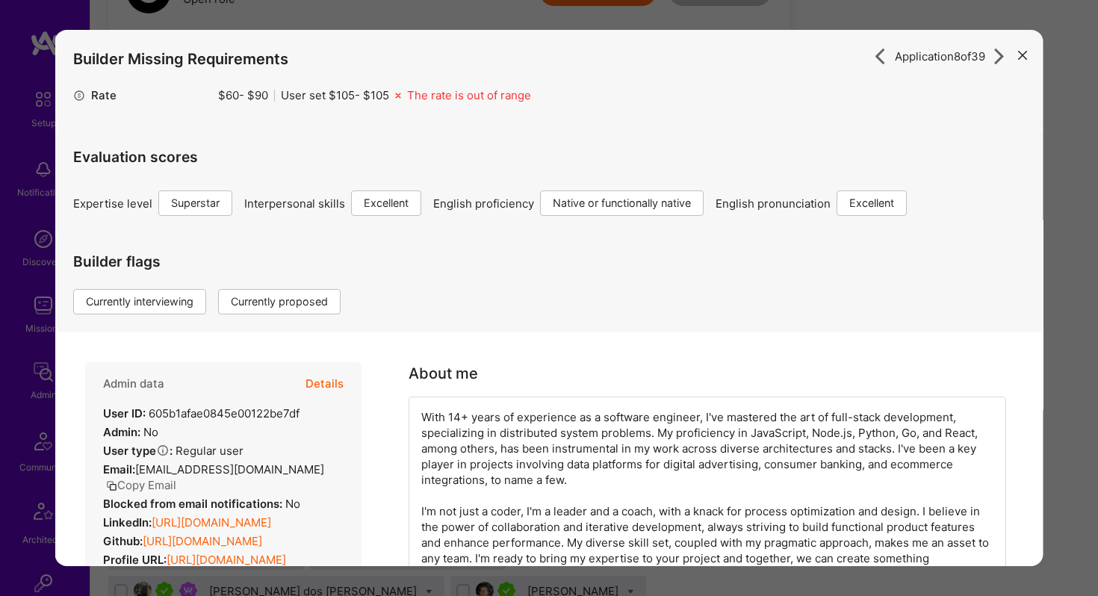
click at [1019, 51] on icon "modal" at bounding box center [1022, 55] width 9 height 9
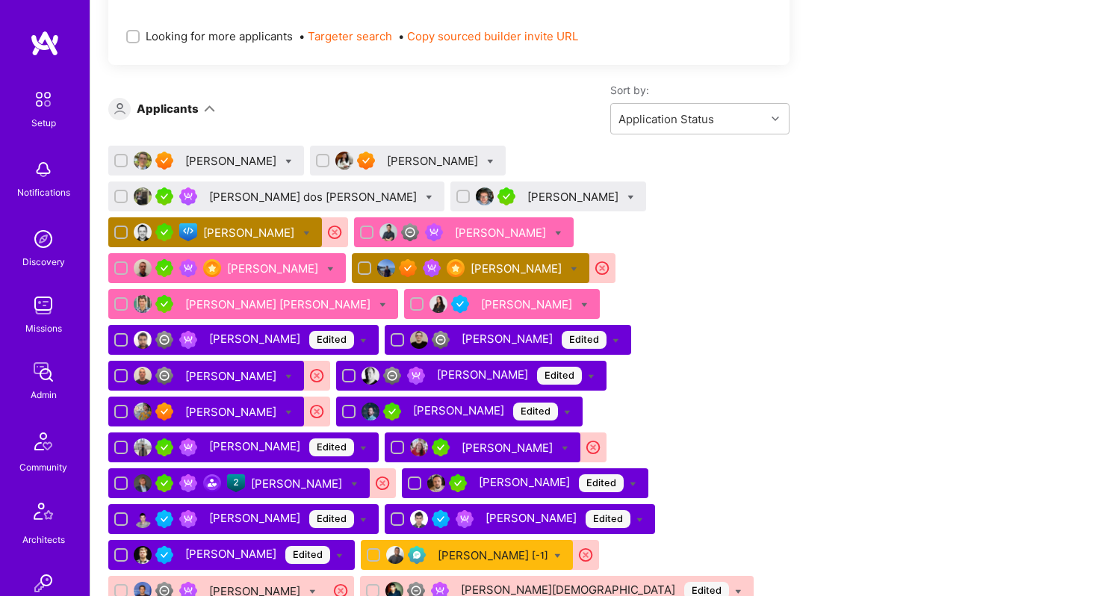
scroll to position [4787, 0]
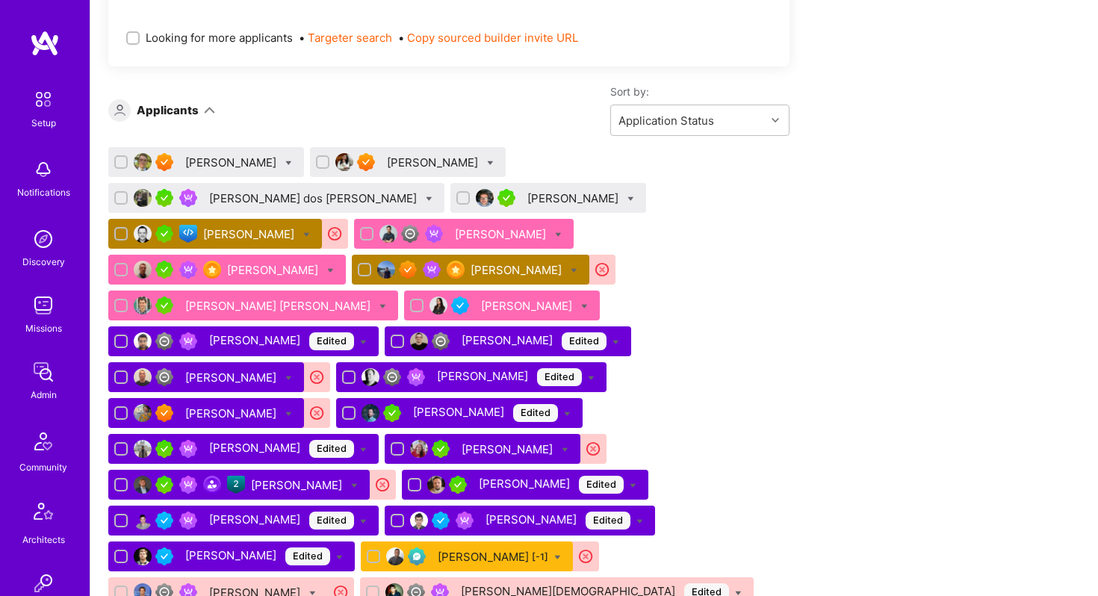
click at [490, 262] on div "[PERSON_NAME]" at bounding box center [517, 270] width 94 height 16
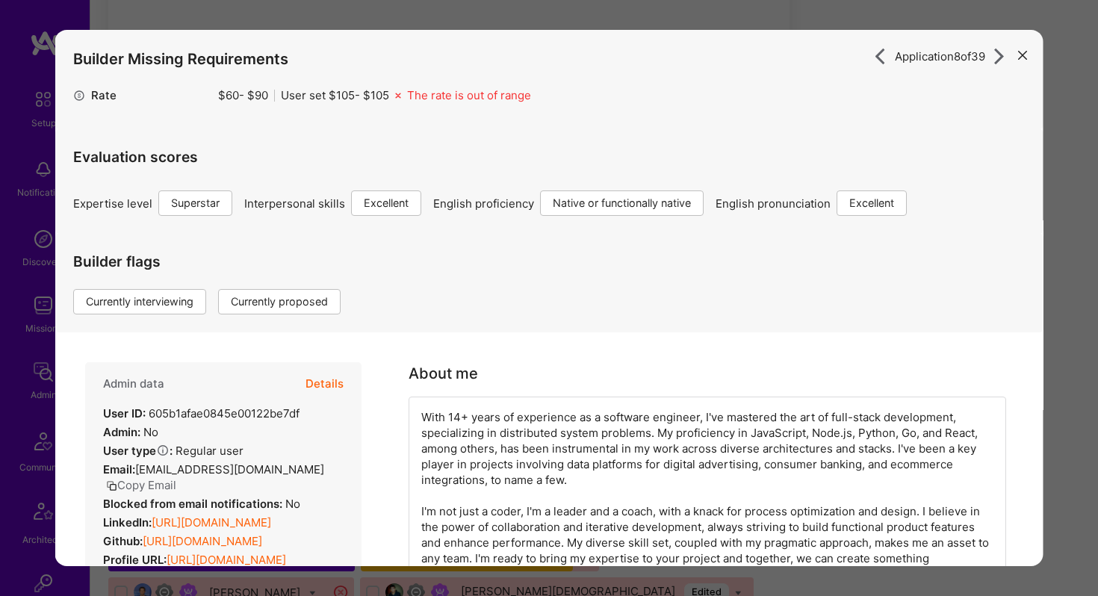
scroll to position [33, 0]
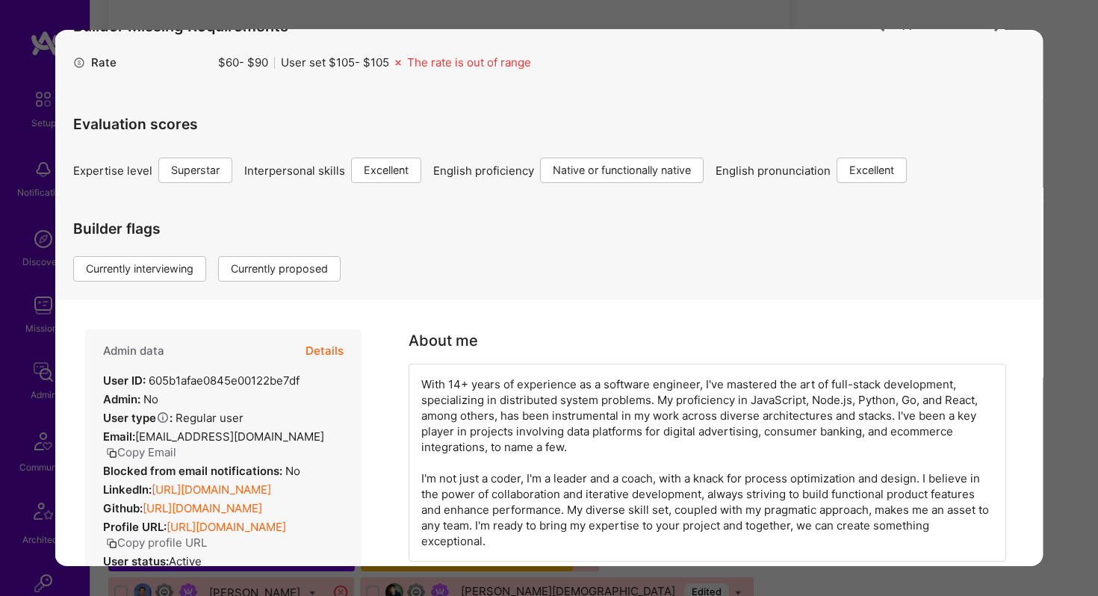
click at [332, 348] on button "Details" at bounding box center [324, 350] width 38 height 43
type textarea "x"
select select "7"
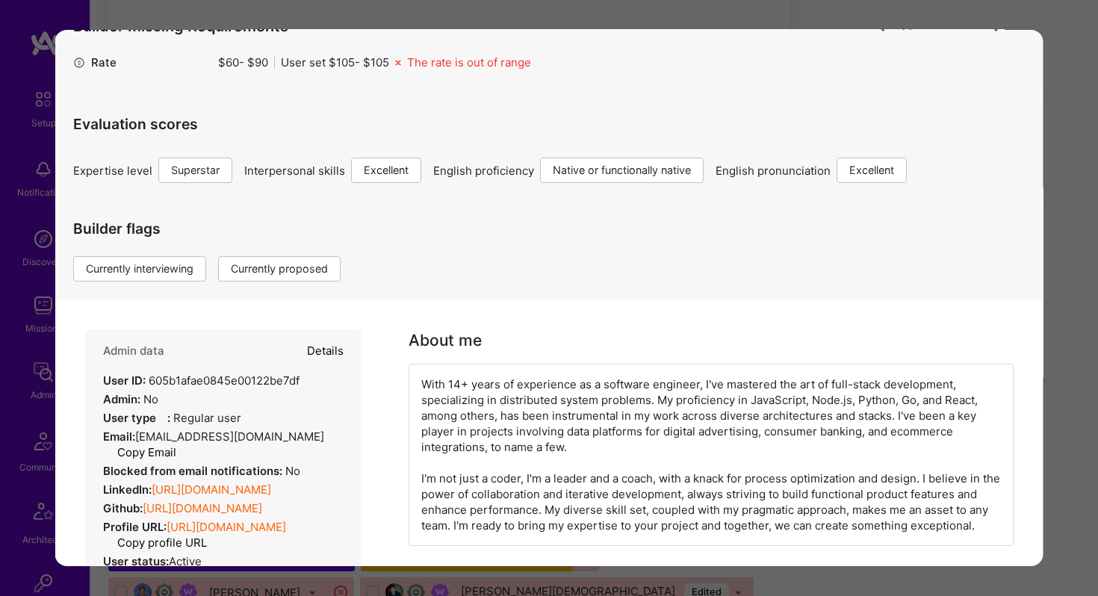
select select "7"
select select "US"
select select "Right Now"
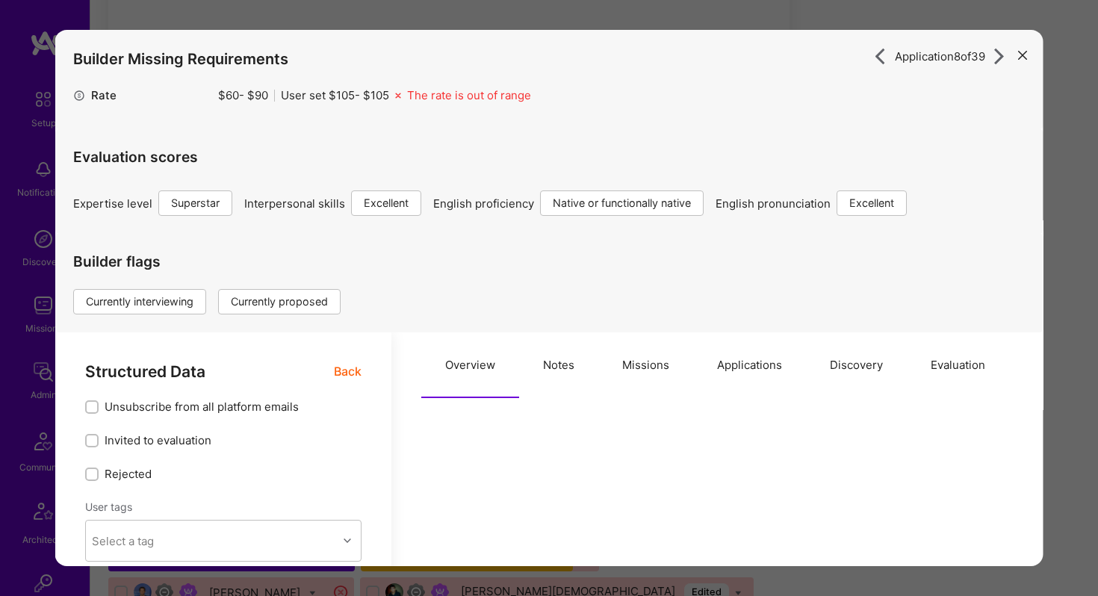
scroll to position [4783, 0]
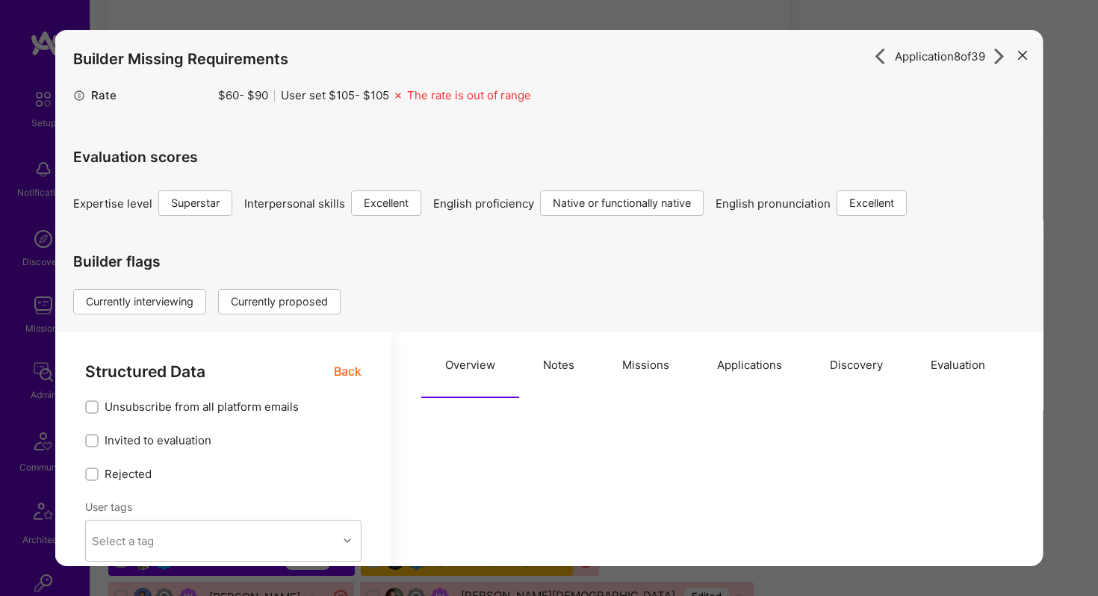
click at [732, 364] on button "Applications" at bounding box center [749, 365] width 113 height 66
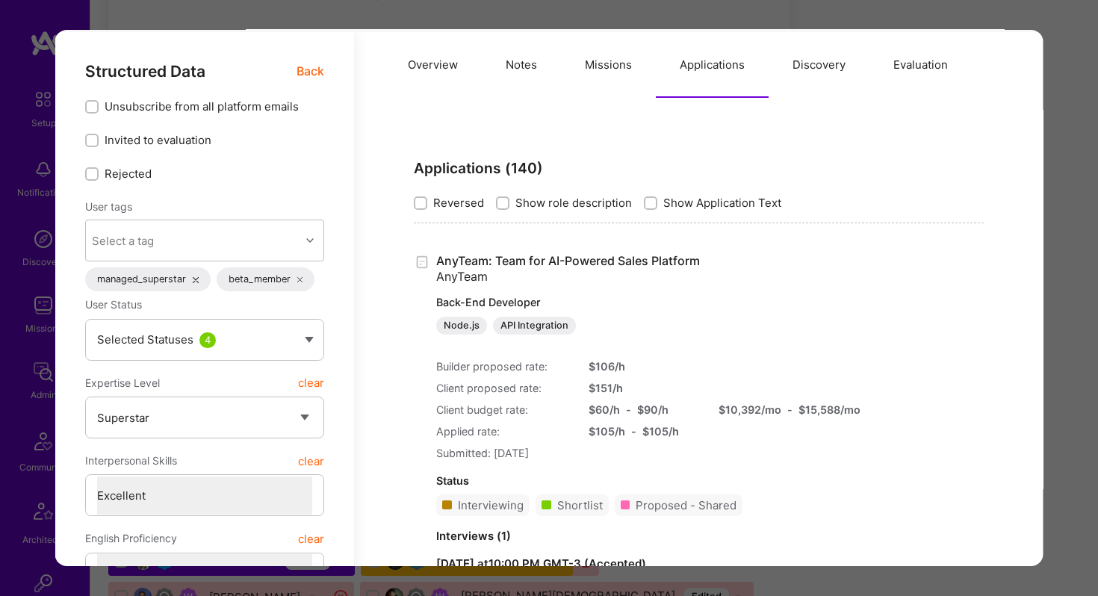
scroll to position [0, 0]
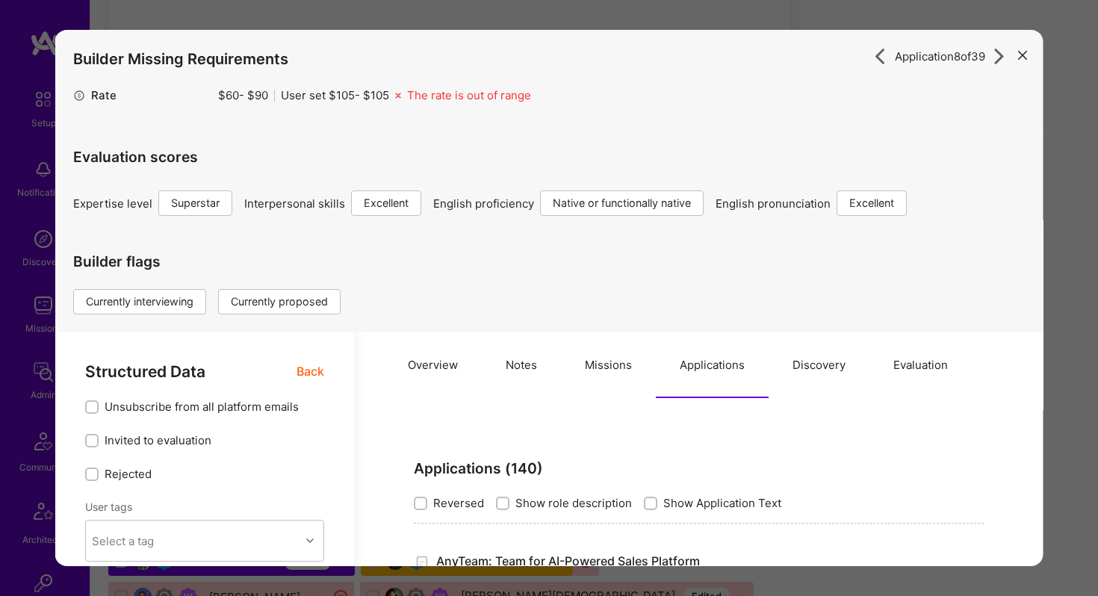
click at [1027, 55] on button "modal" at bounding box center [1022, 54] width 18 height 25
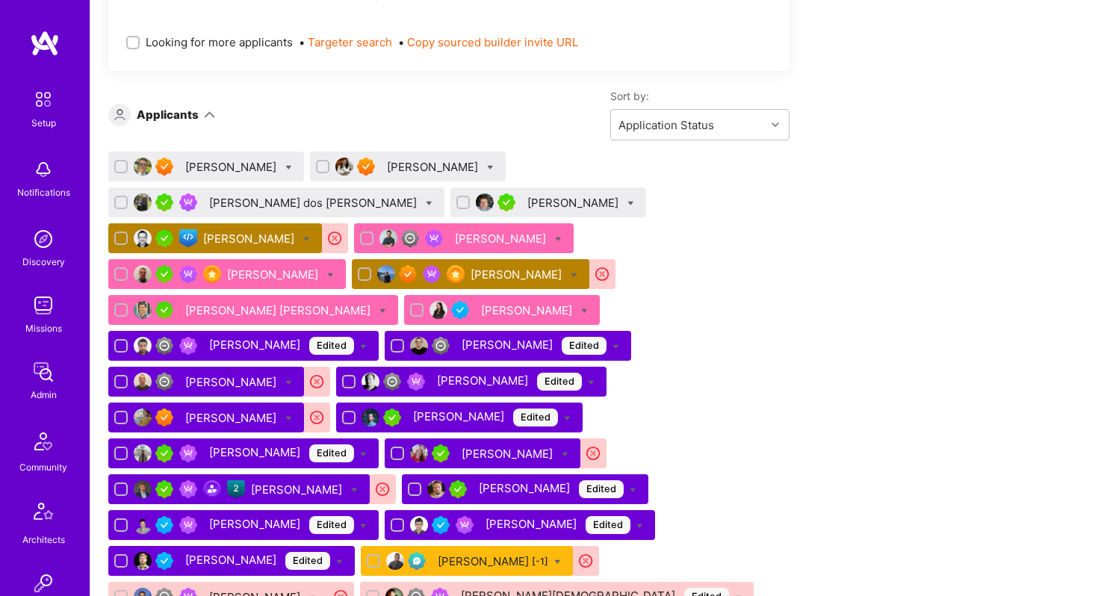
click at [485, 267] on div "[PERSON_NAME]" at bounding box center [517, 275] width 94 height 16
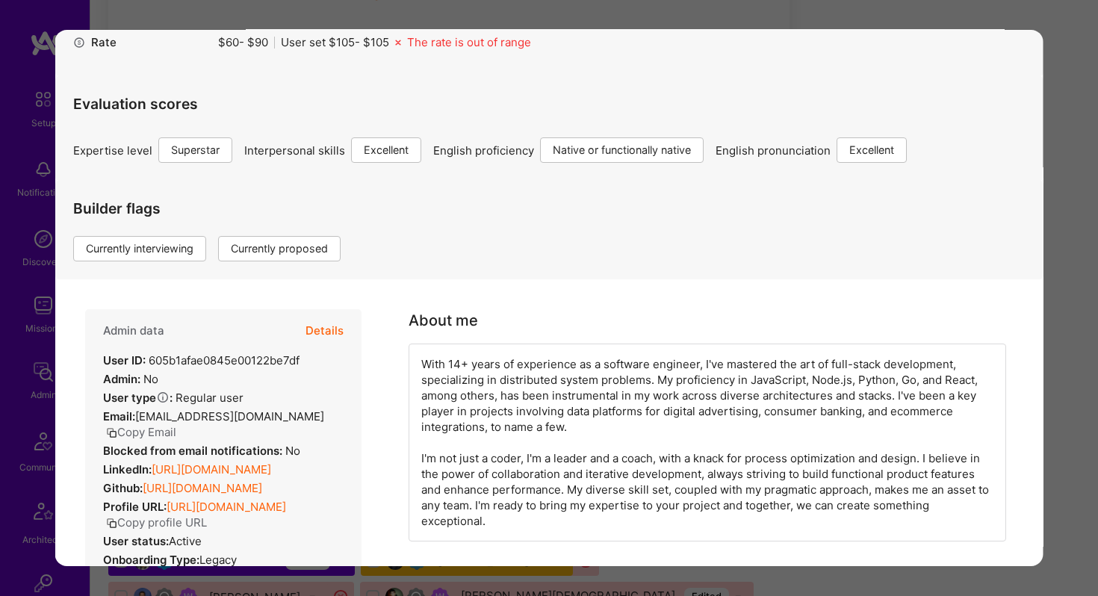
scroll to position [80, 0]
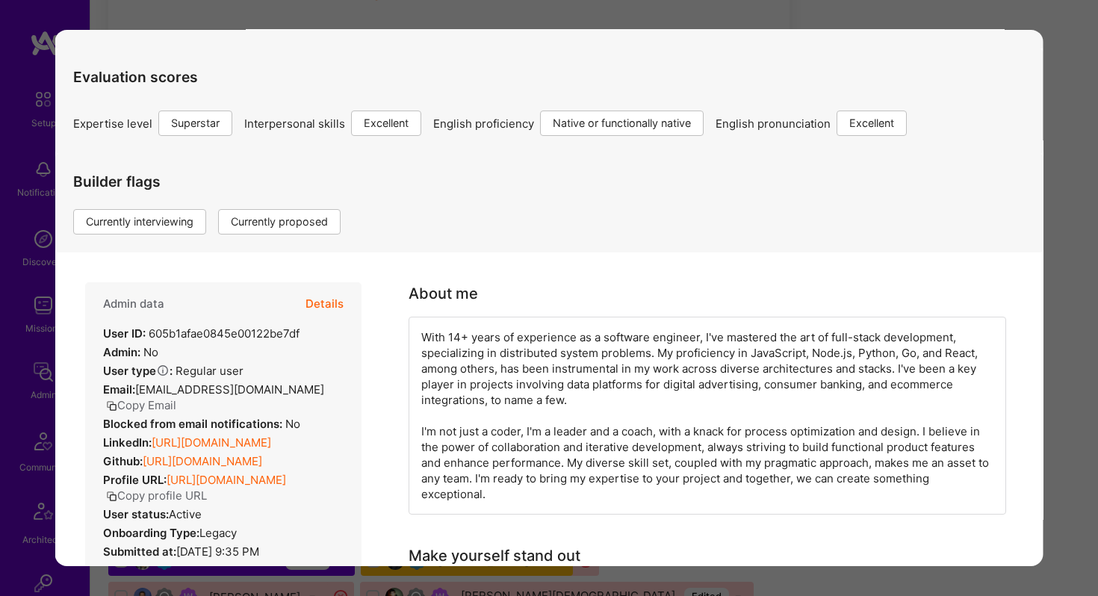
click at [199, 481] on link "[URL][DOMAIN_NAME]" at bounding box center [226, 480] width 119 height 14
click at [137, 20] on div "Application 8 of 39 Builder Missing Requirements Rate $ 60 - $ 90 User set $ 10…" at bounding box center [549, 298] width 1098 height 596
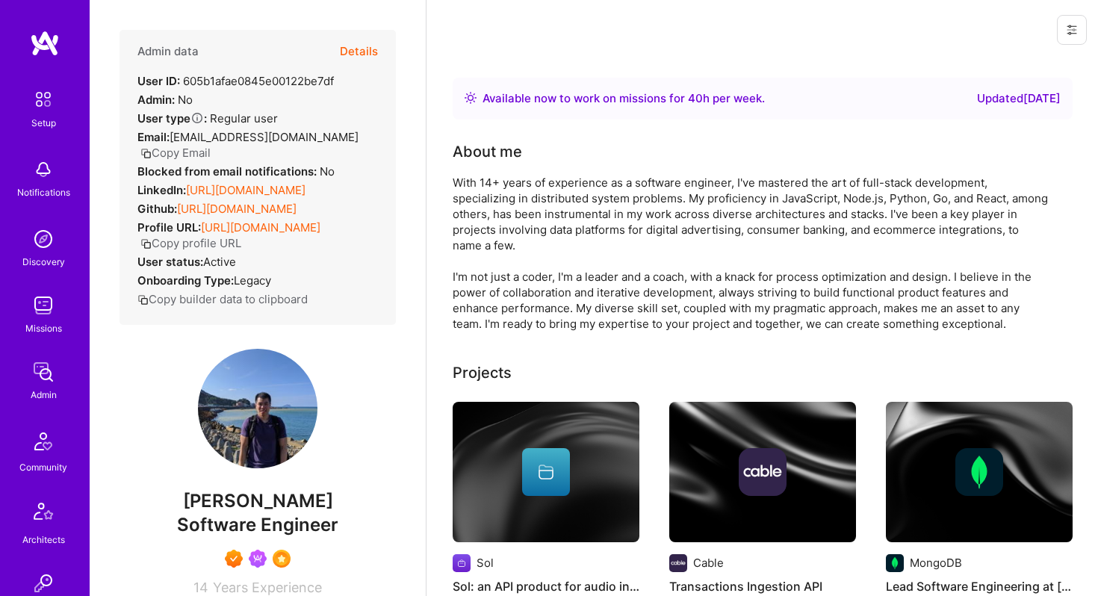
click at [285, 231] on link "https://client.a.team/builders/605b1afae0845e00122be7df" at bounding box center [260, 227] width 119 height 14
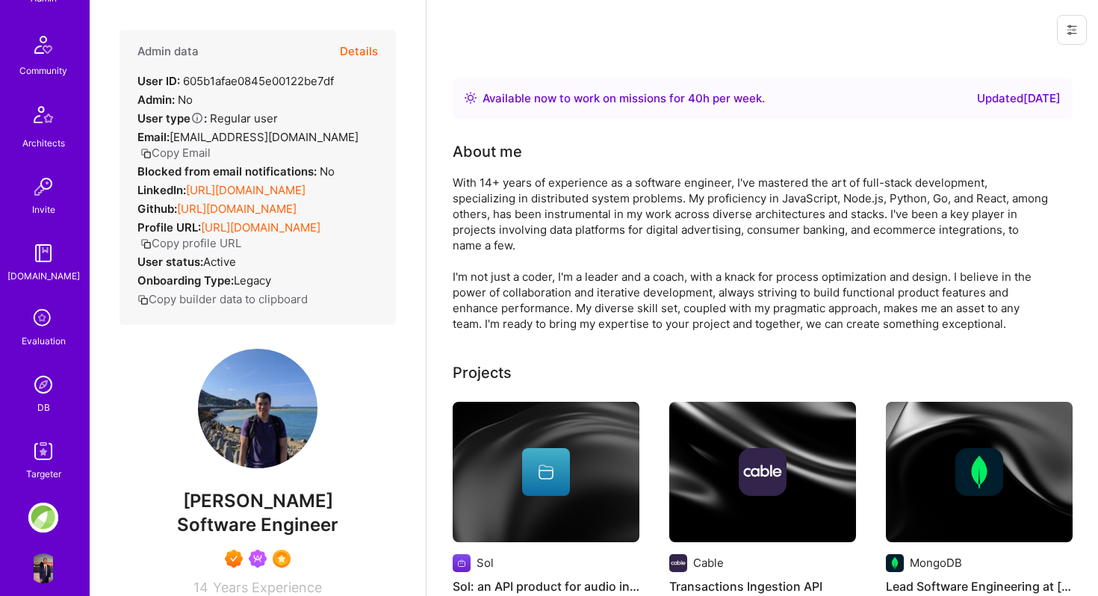
scroll to position [413, 0]
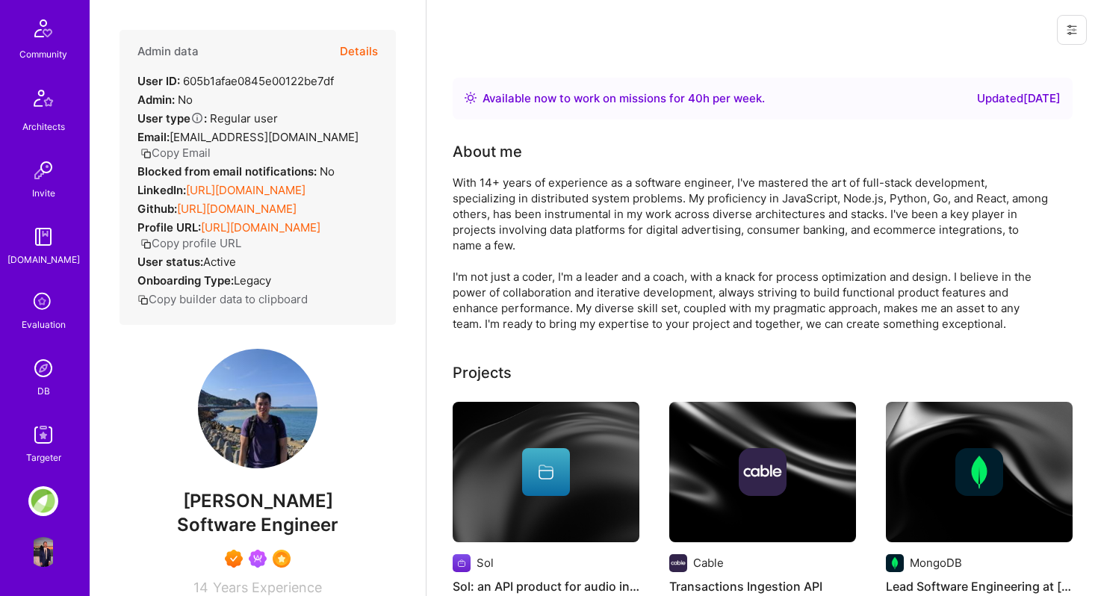
click at [43, 374] on img at bounding box center [43, 368] width 30 height 30
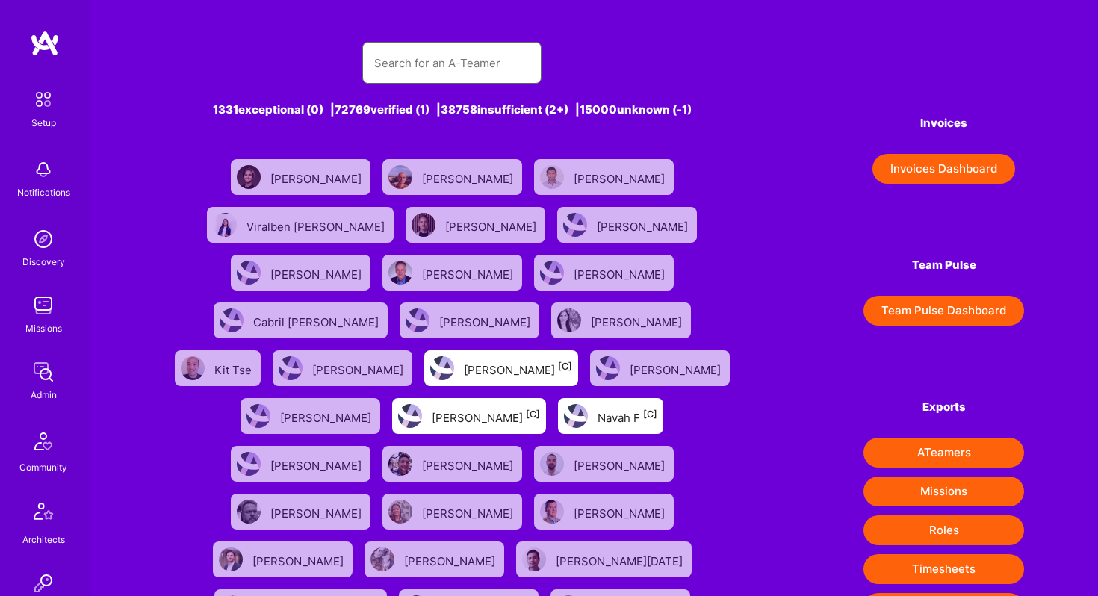
click at [417, 66] on input "text" at bounding box center [451, 63] width 155 height 38
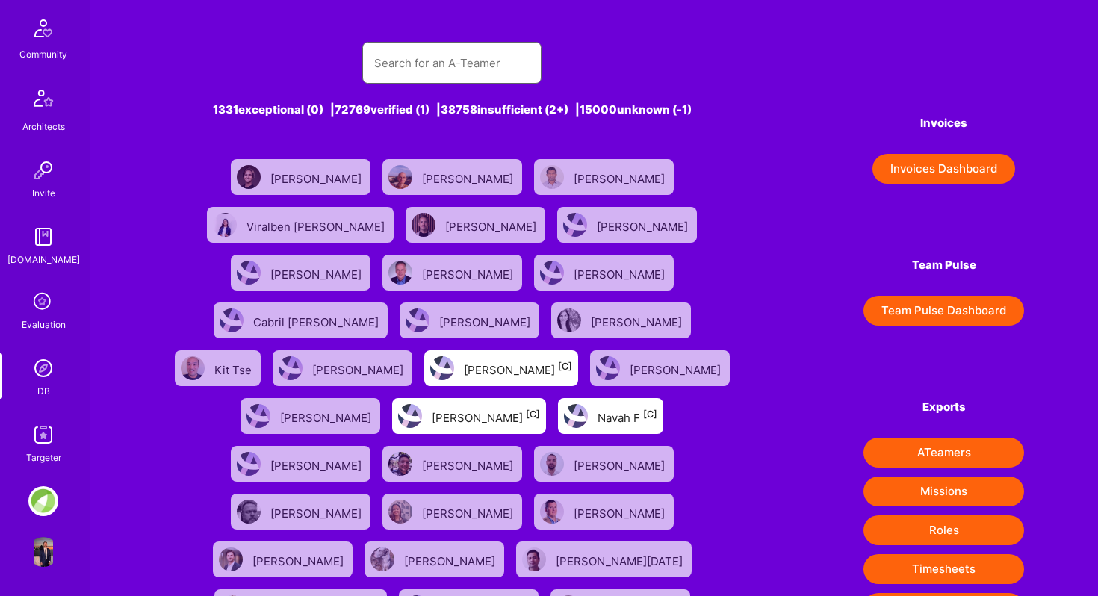
scroll to position [13, 0]
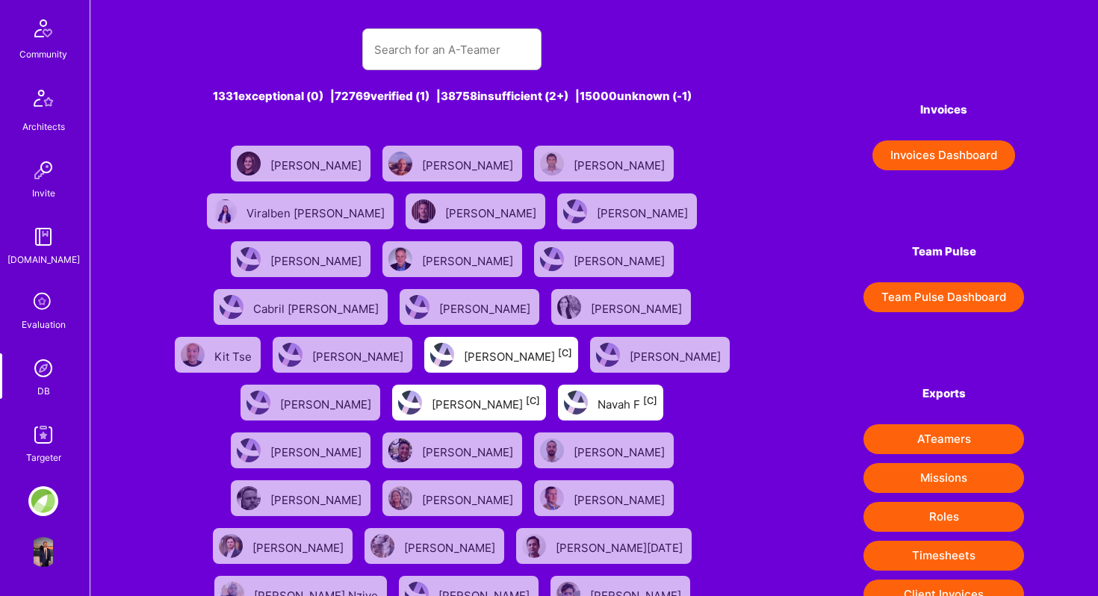
click at [43, 437] on img at bounding box center [43, 435] width 30 height 30
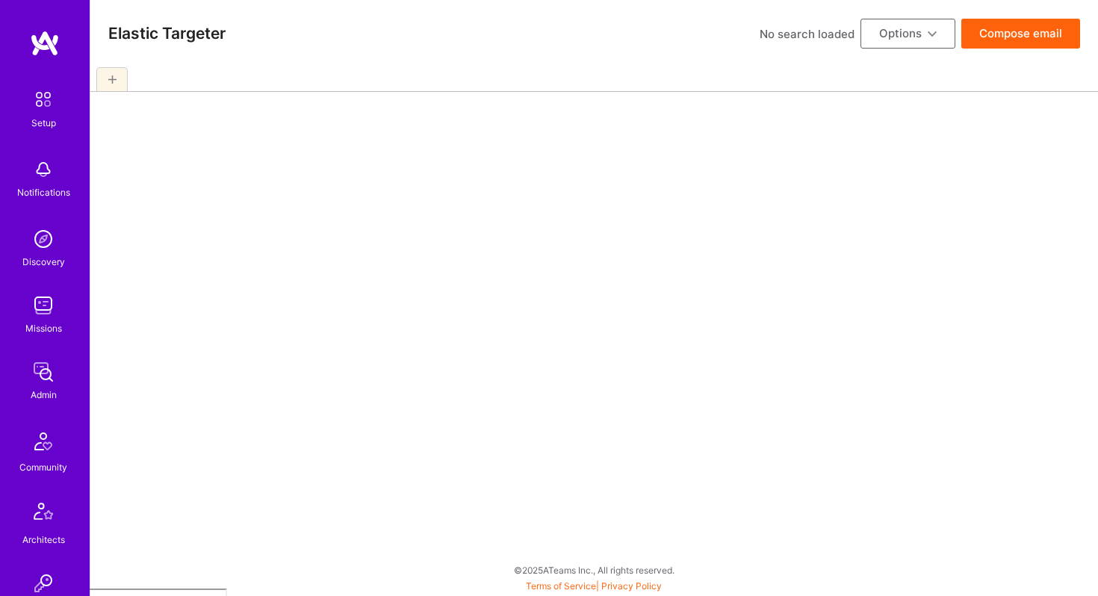
click at [937, 37] on button "Options" at bounding box center [907, 34] width 95 height 30
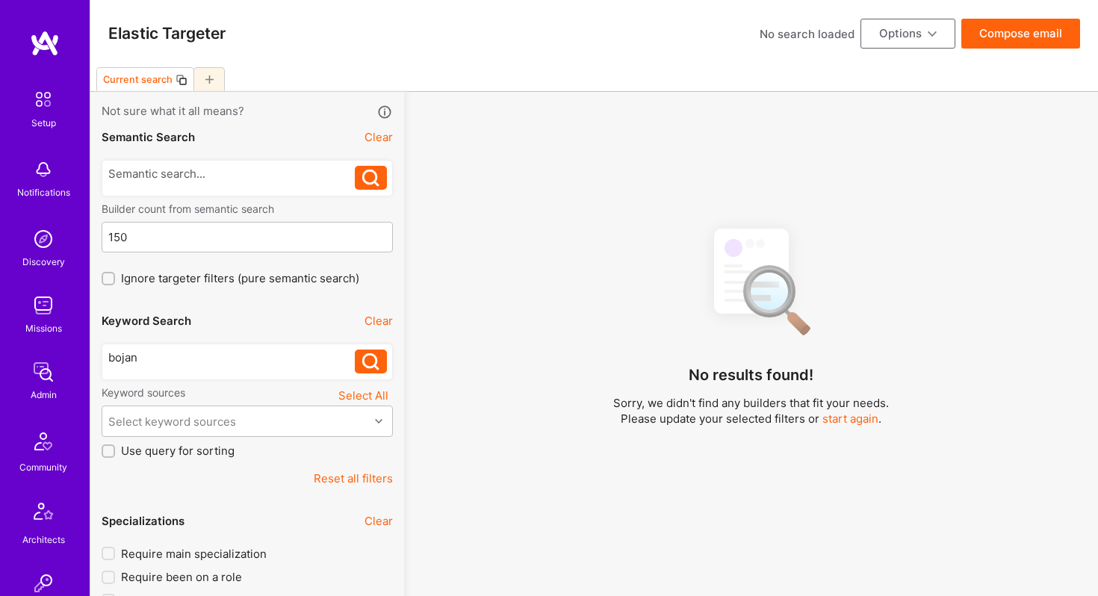
click at [613, 71] on div "Current search" at bounding box center [593, 79] width 1007 height 25
click at [234, 168] on div at bounding box center [231, 174] width 247 height 16
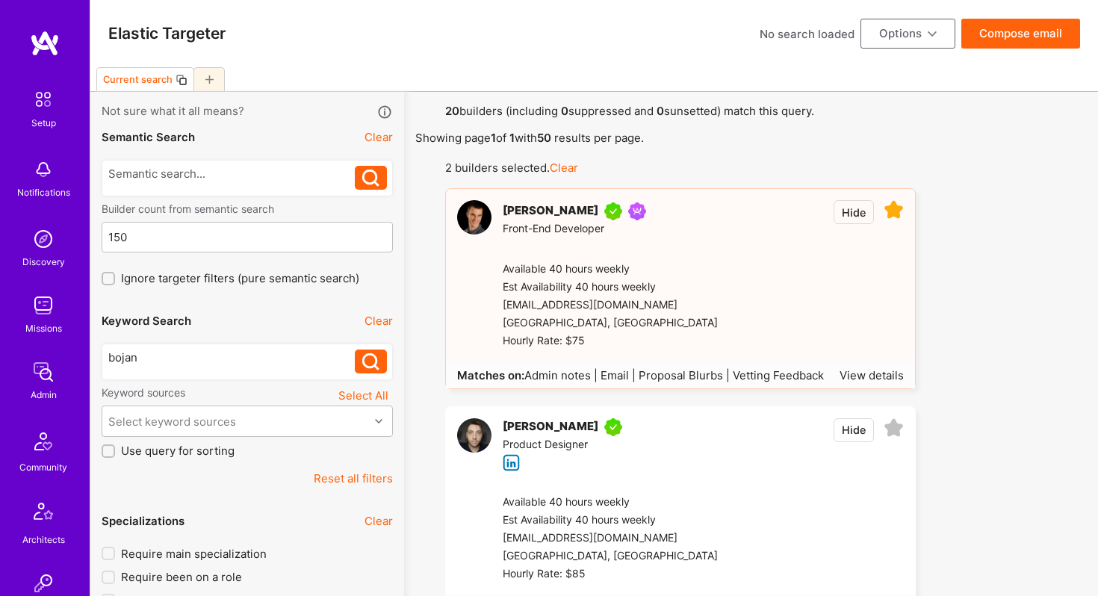
click at [379, 142] on button "Clear" at bounding box center [378, 137] width 28 height 16
click at [895, 215] on icon at bounding box center [893, 210] width 20 height 20
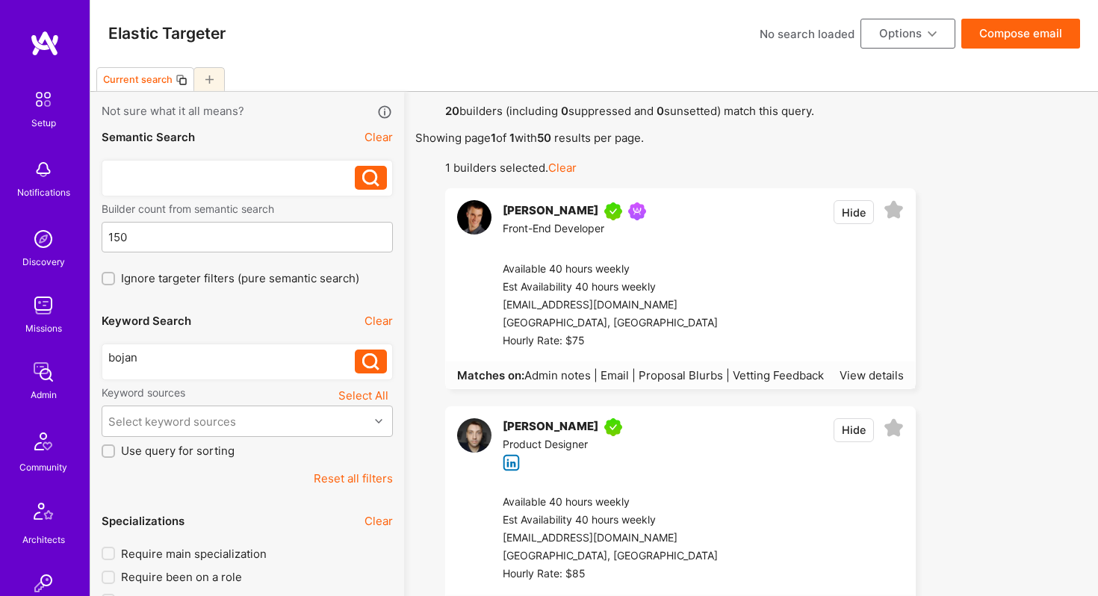
click at [245, 181] on div at bounding box center [231, 174] width 247 height 16
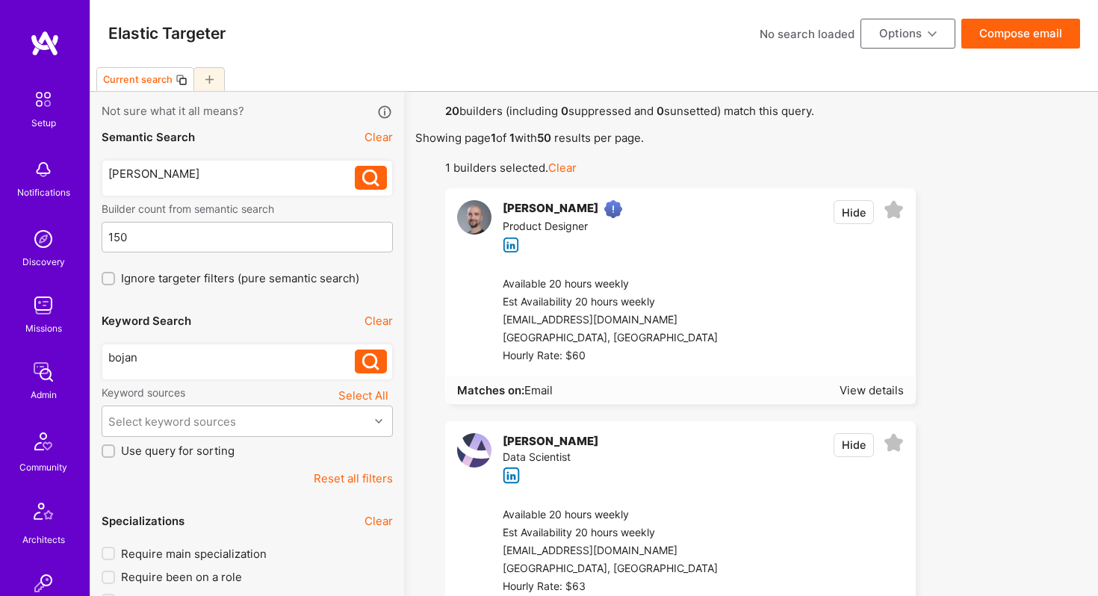
click at [564, 163] on button "Clear" at bounding box center [562, 168] width 28 height 16
click at [259, 169] on div "William chan" at bounding box center [231, 174] width 247 height 16
click at [149, 175] on div "William chan" at bounding box center [231, 174] width 247 height 16
click at [155, 175] on div "William chan" at bounding box center [231, 174] width 247 height 16
click at [369, 180] on icon at bounding box center [370, 178] width 17 height 17
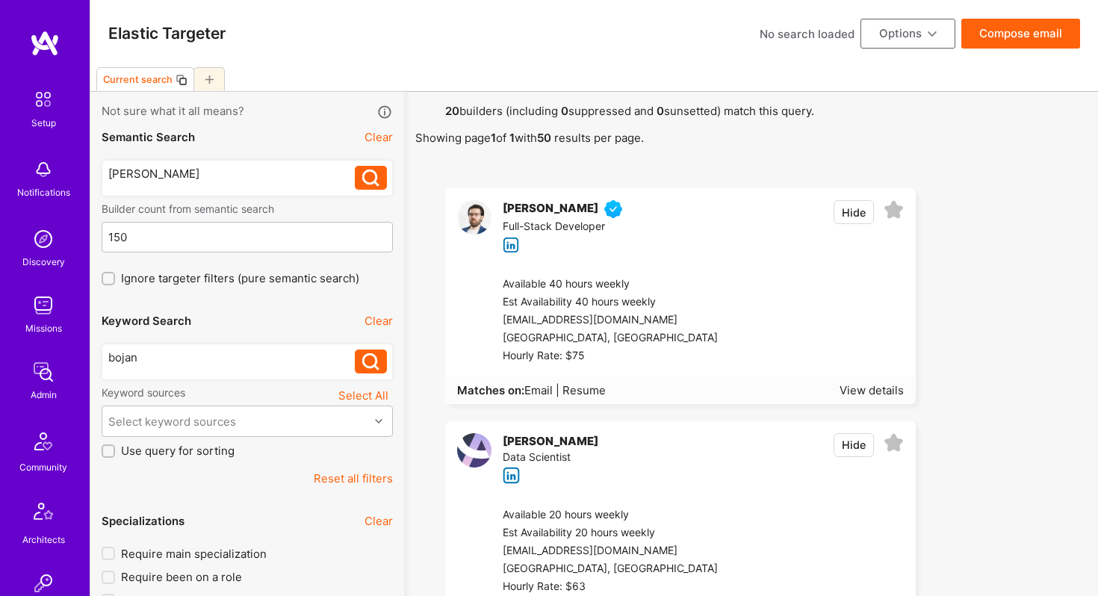
click at [235, 168] on div "[PERSON_NAME]" at bounding box center [231, 174] width 247 height 16
click at [195, 367] on div "bojan" at bounding box center [231, 361] width 247 height 24
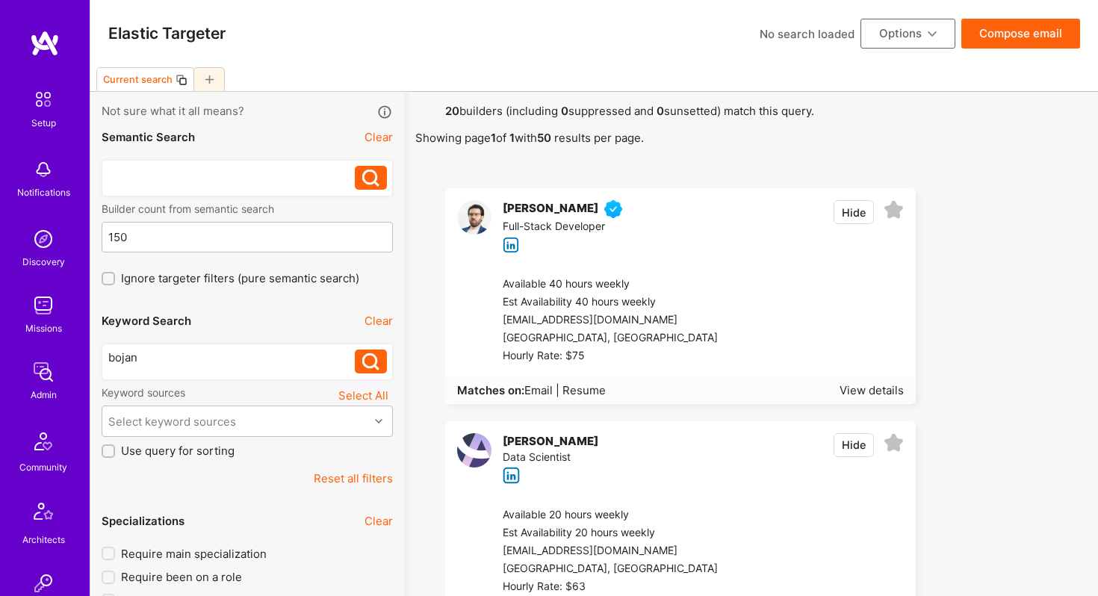
click at [365, 315] on button "Clear" at bounding box center [378, 321] width 28 height 16
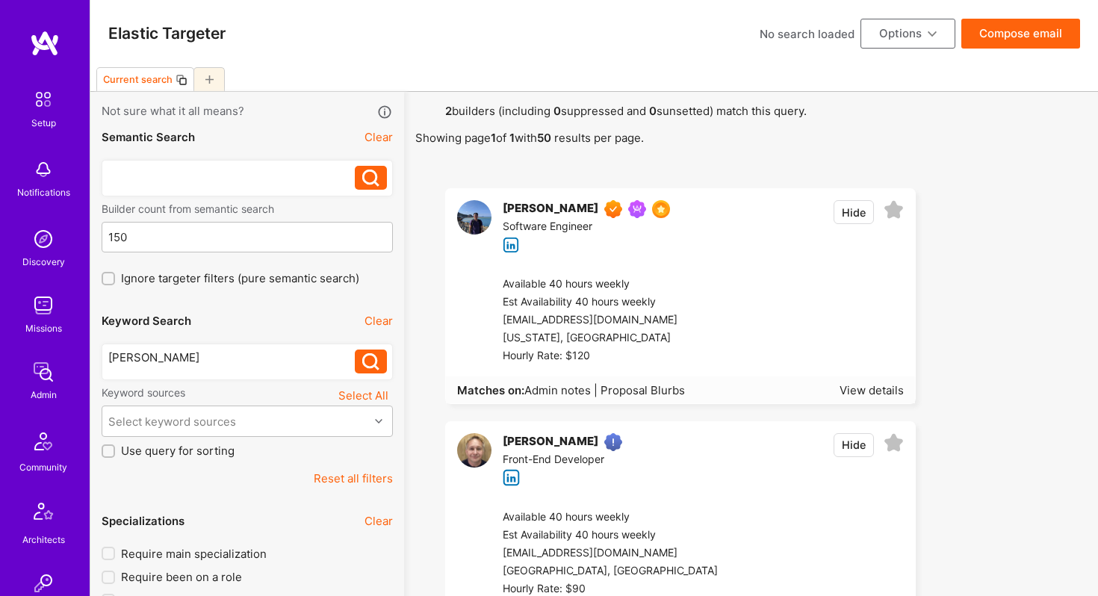
click at [893, 208] on icon at bounding box center [893, 210] width 20 height 20
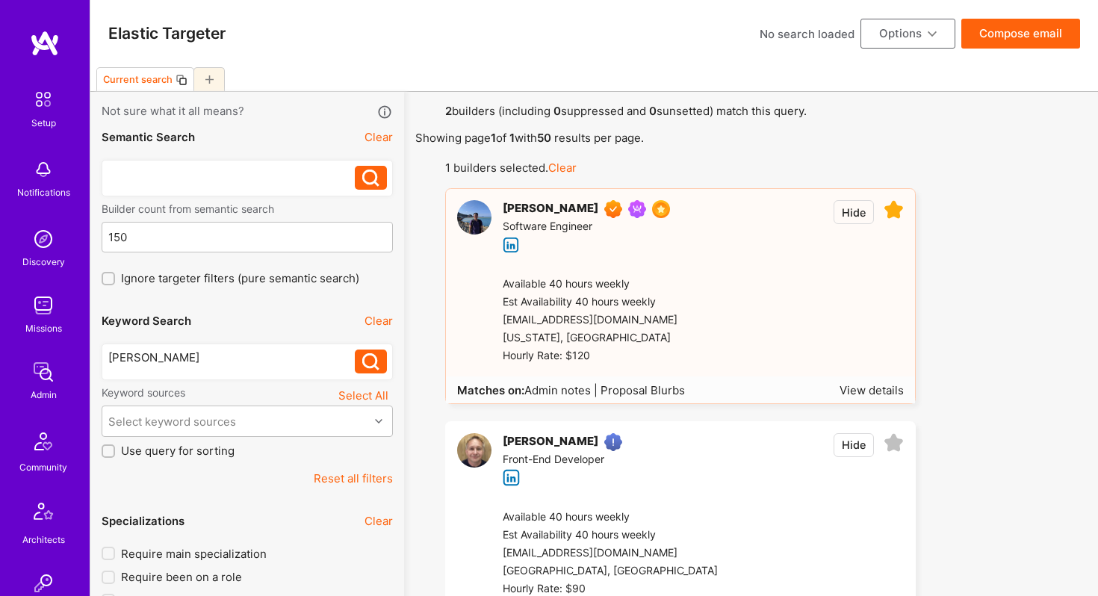
click at [935, 40] on button "Options" at bounding box center [907, 34] width 95 height 30
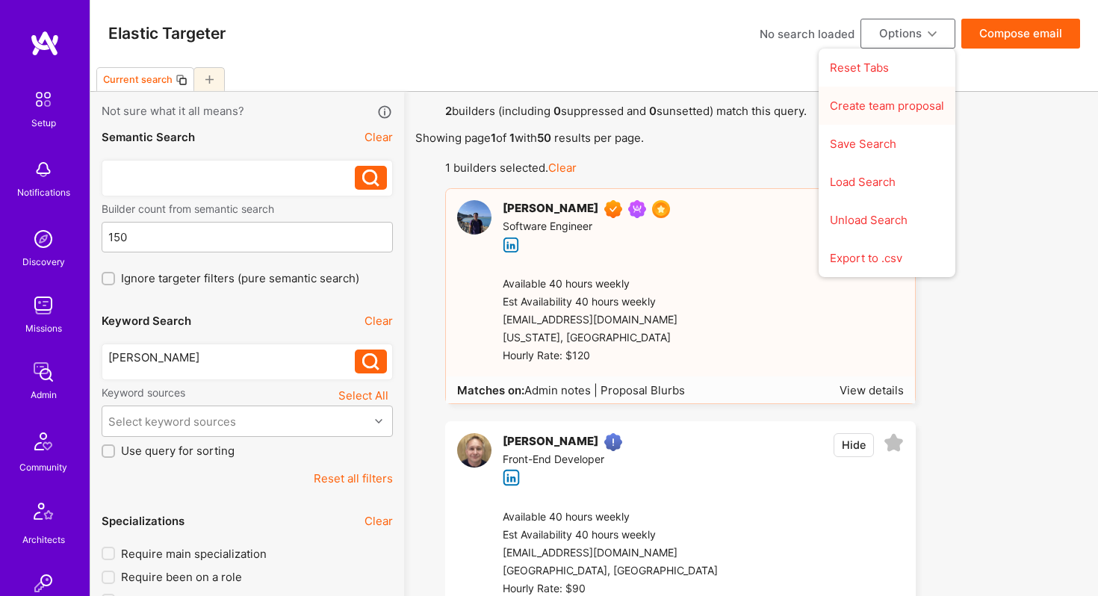
click at [924, 106] on button "Create team proposal" at bounding box center [886, 106] width 137 height 38
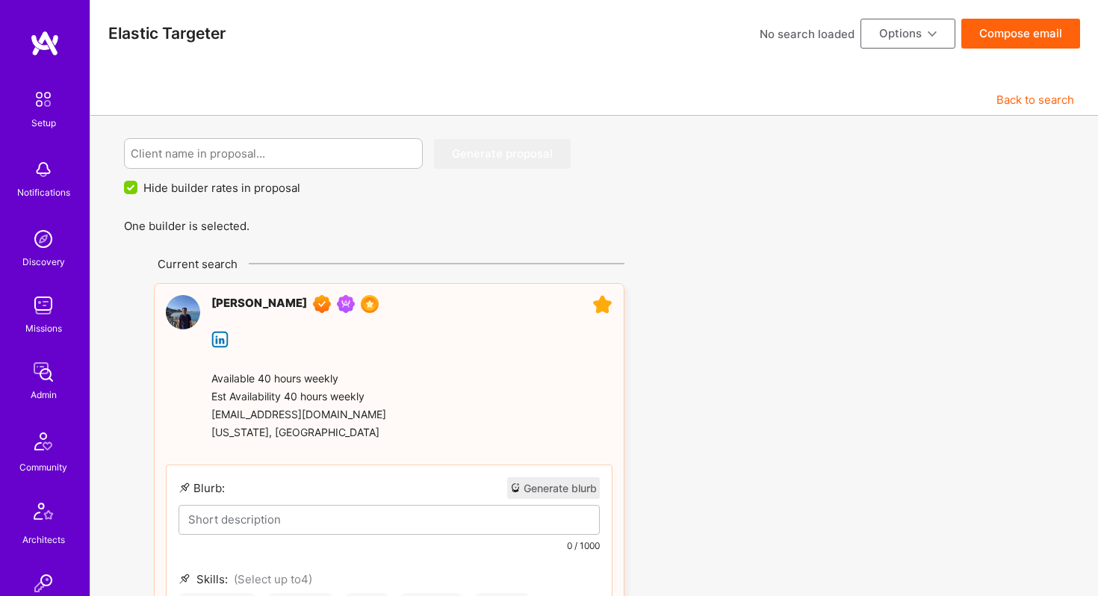
click at [941, 46] on button "Options" at bounding box center [907, 34] width 95 height 30
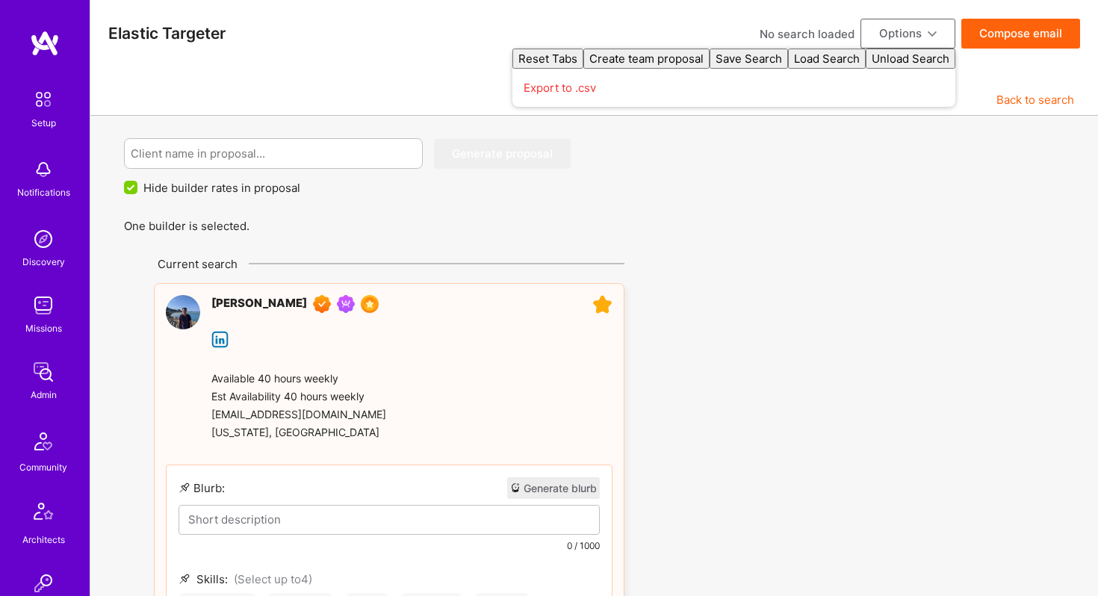
click at [941, 46] on button "Options" at bounding box center [907, 34] width 95 height 30
click at [941, 45] on button "Options" at bounding box center [907, 34] width 95 height 30
click at [303, 150] on input at bounding box center [274, 153] width 286 height 38
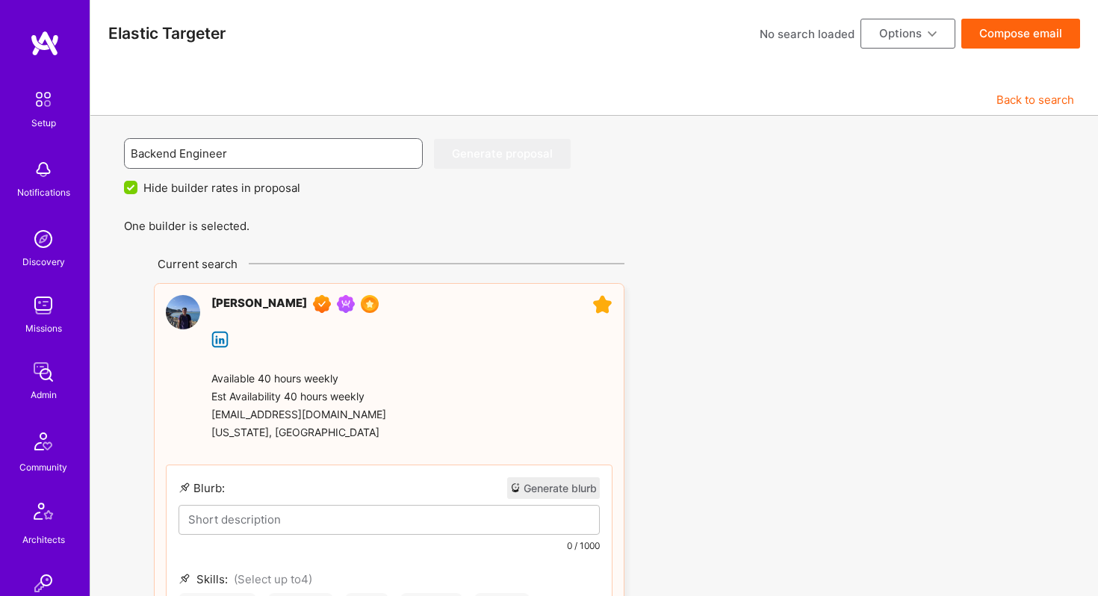
click at [175, 152] on input "Backend Engineer" at bounding box center [274, 153] width 286 height 38
type input "Backend Engineer"
click at [241, 155] on input "Backend Engineer" at bounding box center [274, 153] width 286 height 38
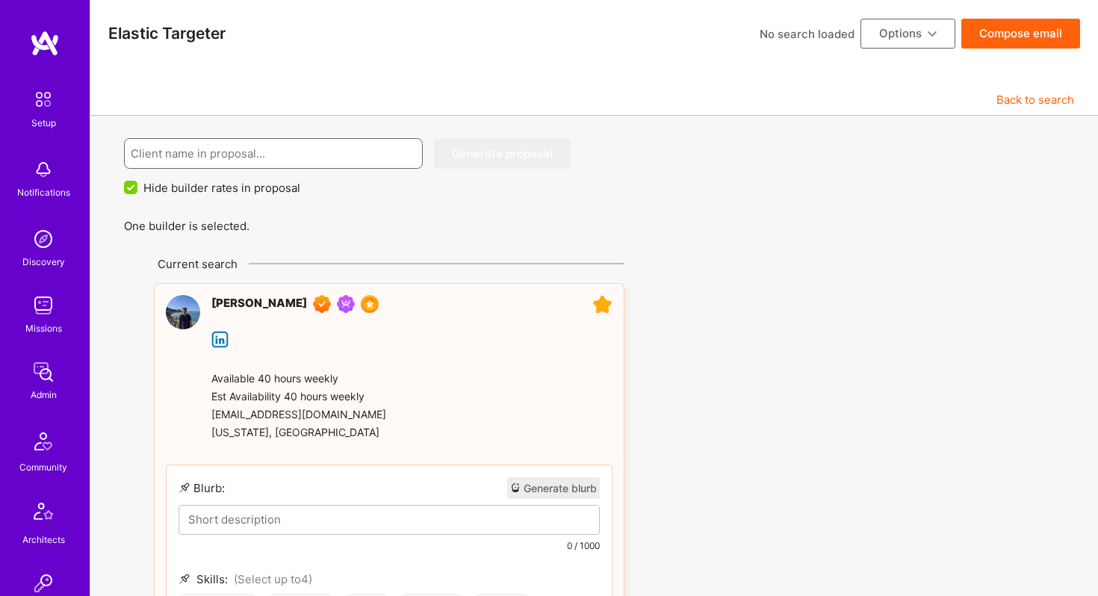
paste input "backend engineer"
click at [136, 158] on input "backend engineer" at bounding box center [274, 153] width 286 height 38
type input "Backend engineer"
click at [466, 157] on button "Generate proposal" at bounding box center [502, 154] width 137 height 30
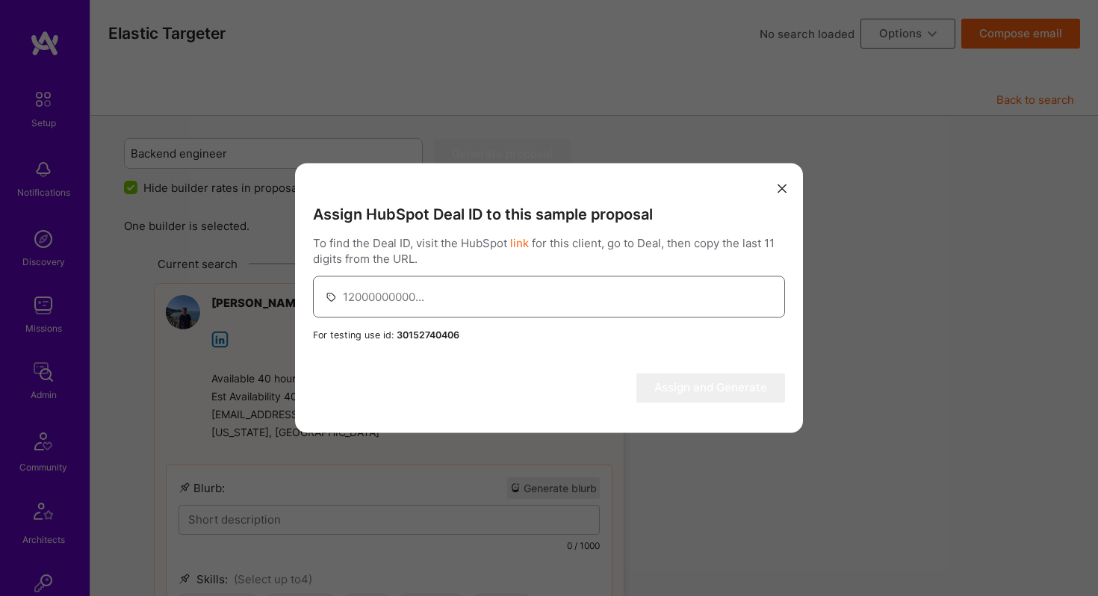
click at [405, 297] on input "modal" at bounding box center [558, 297] width 430 height 38
paste input "41332039270"
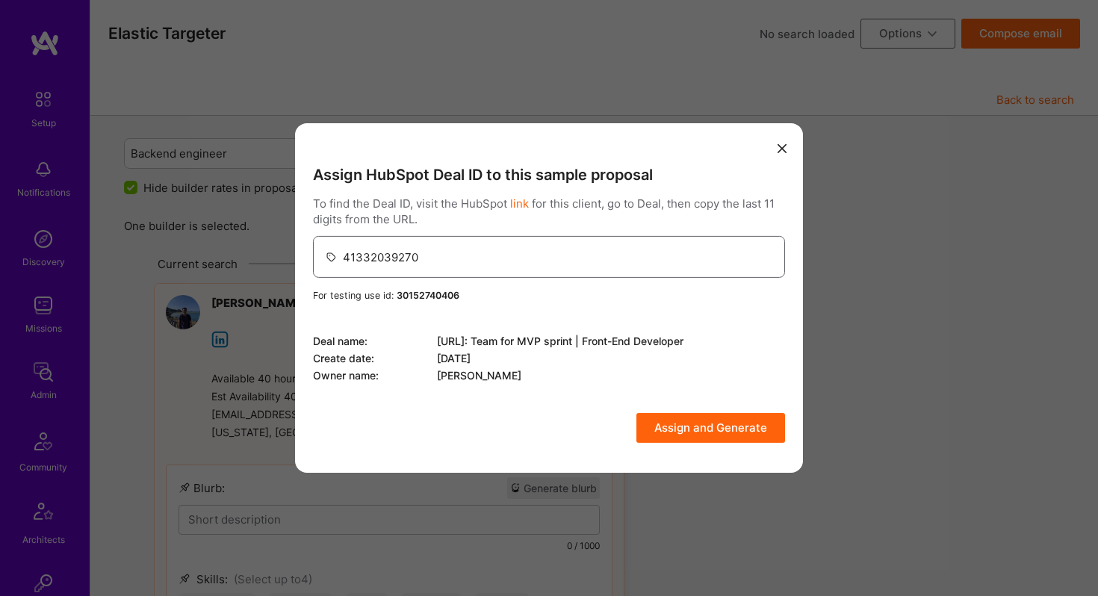
type input "41332039270"
click at [680, 428] on button "Assign and Generate" at bounding box center [710, 428] width 149 height 30
